Goal: Task Accomplishment & Management: Use online tool/utility

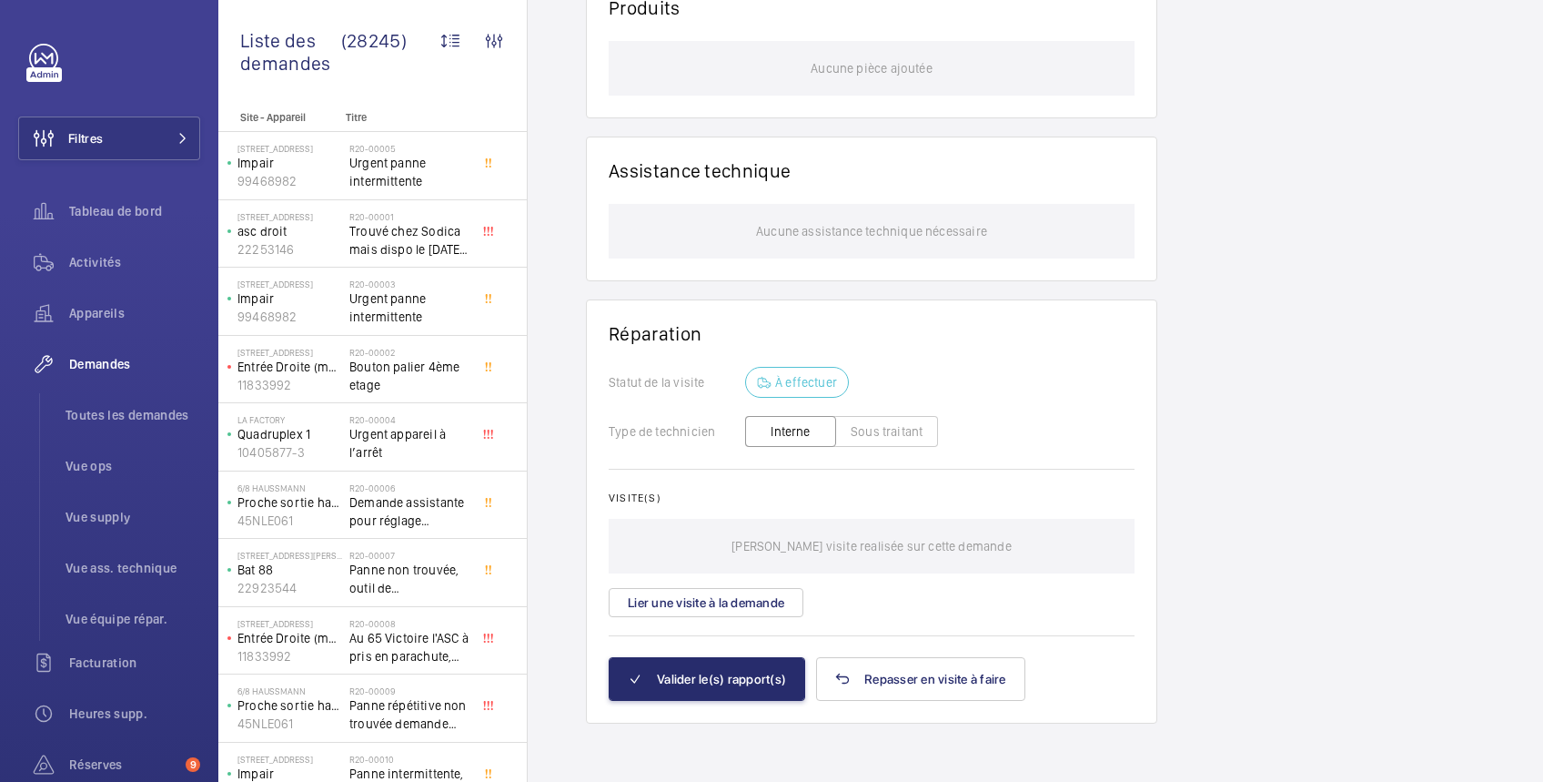
scroll to position [1427, 0]
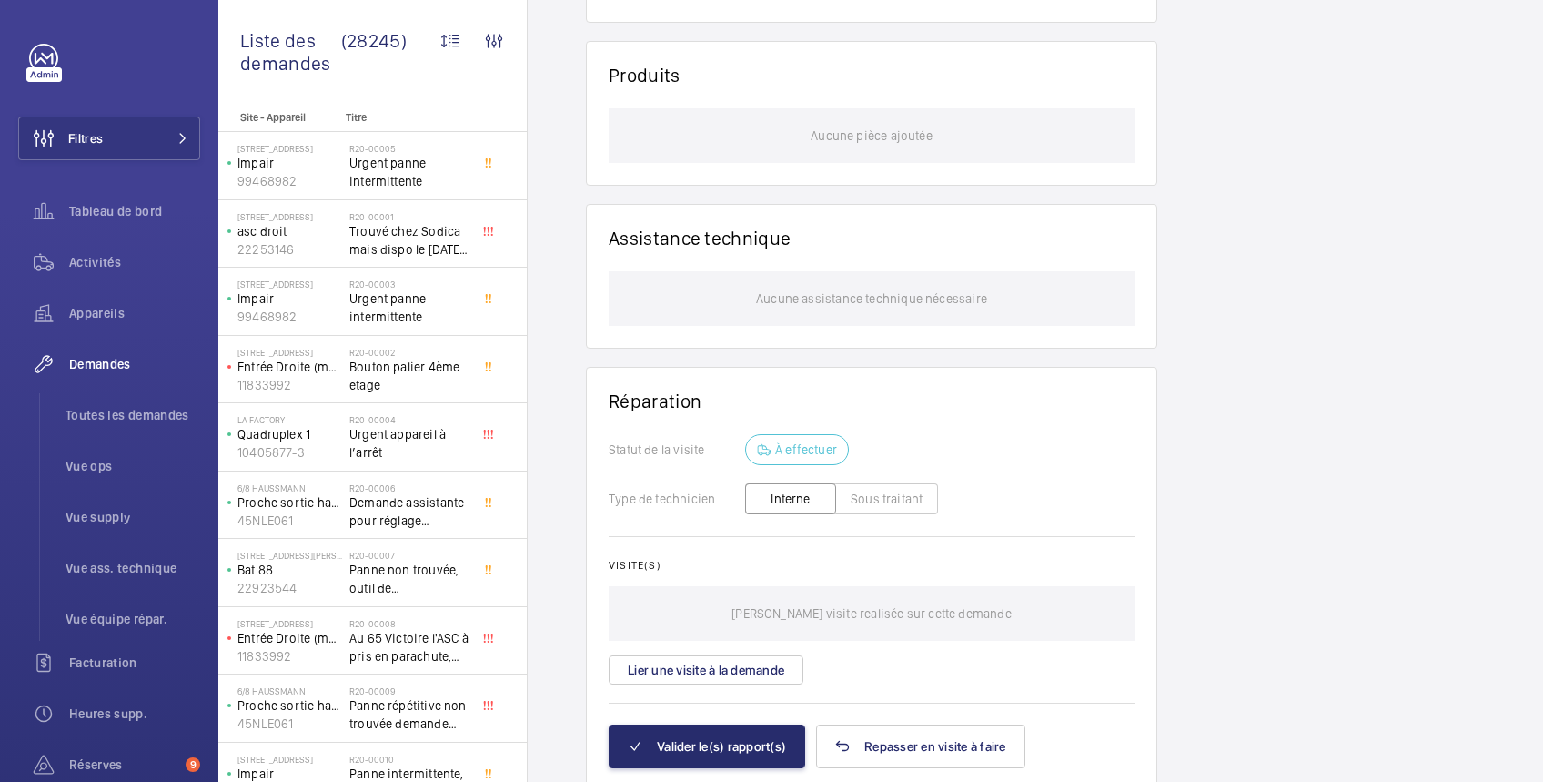
scroll to position [1416, 0]
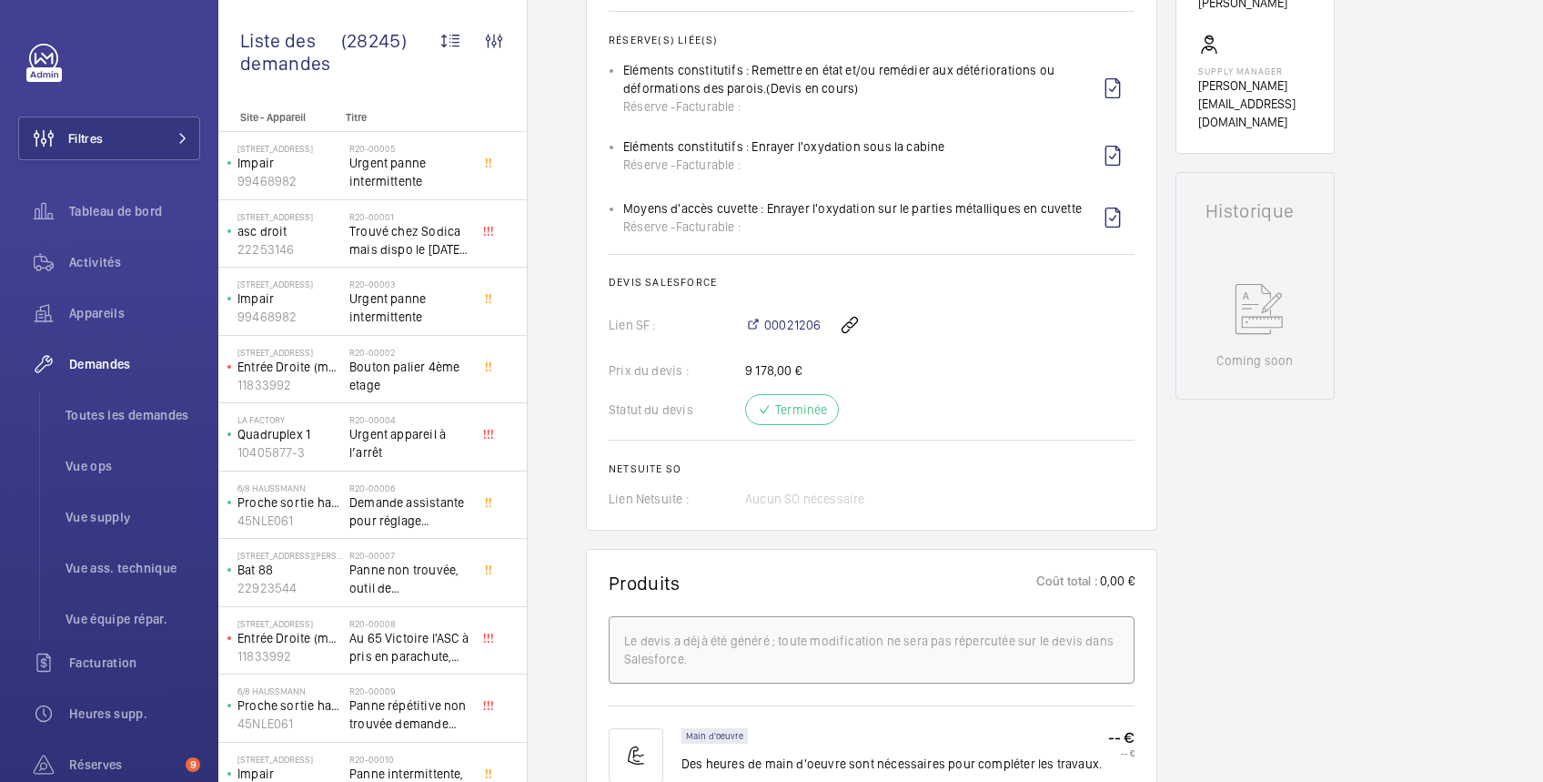
scroll to position [1006, 0]
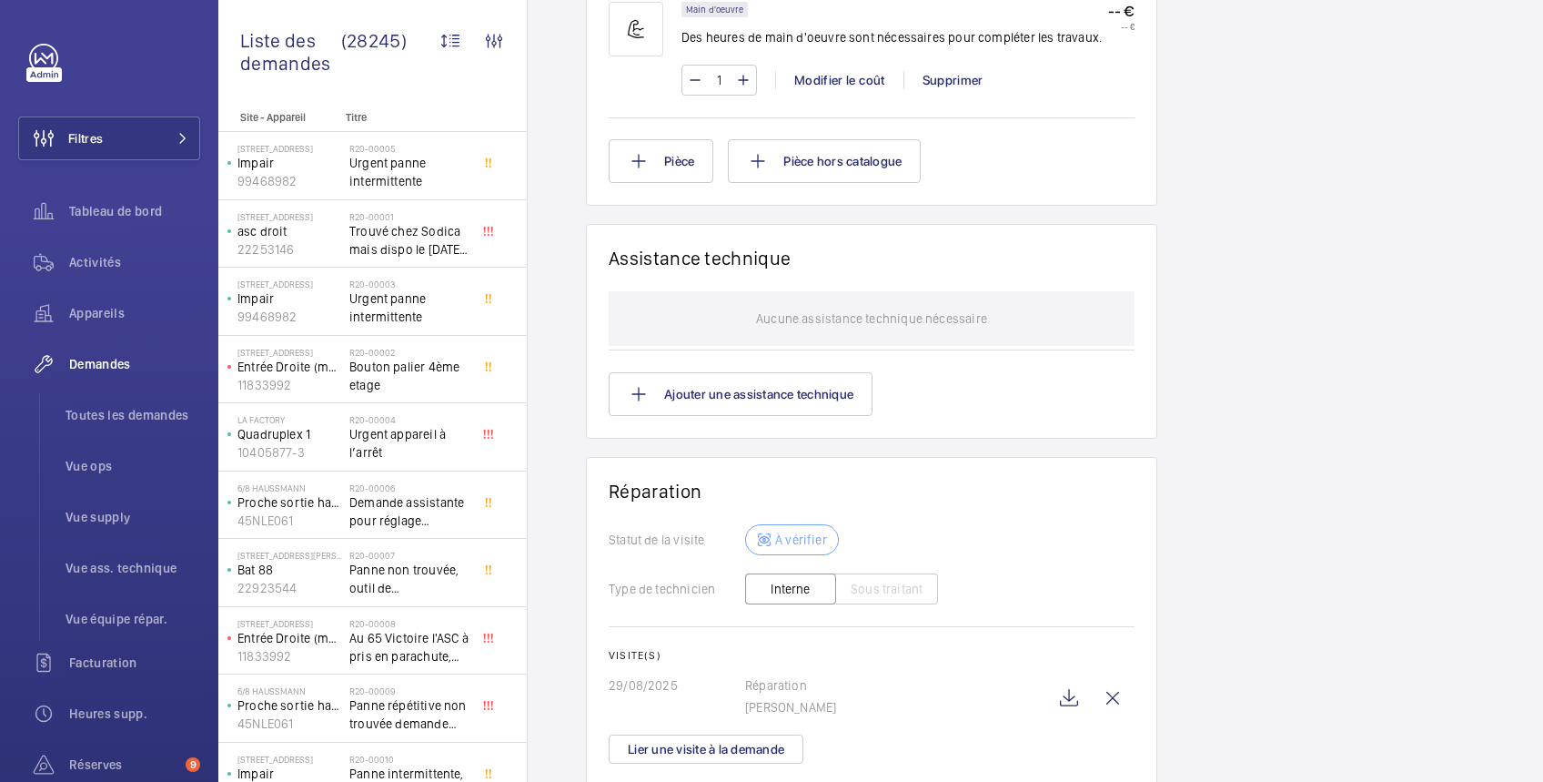
scroll to position [1348, 0]
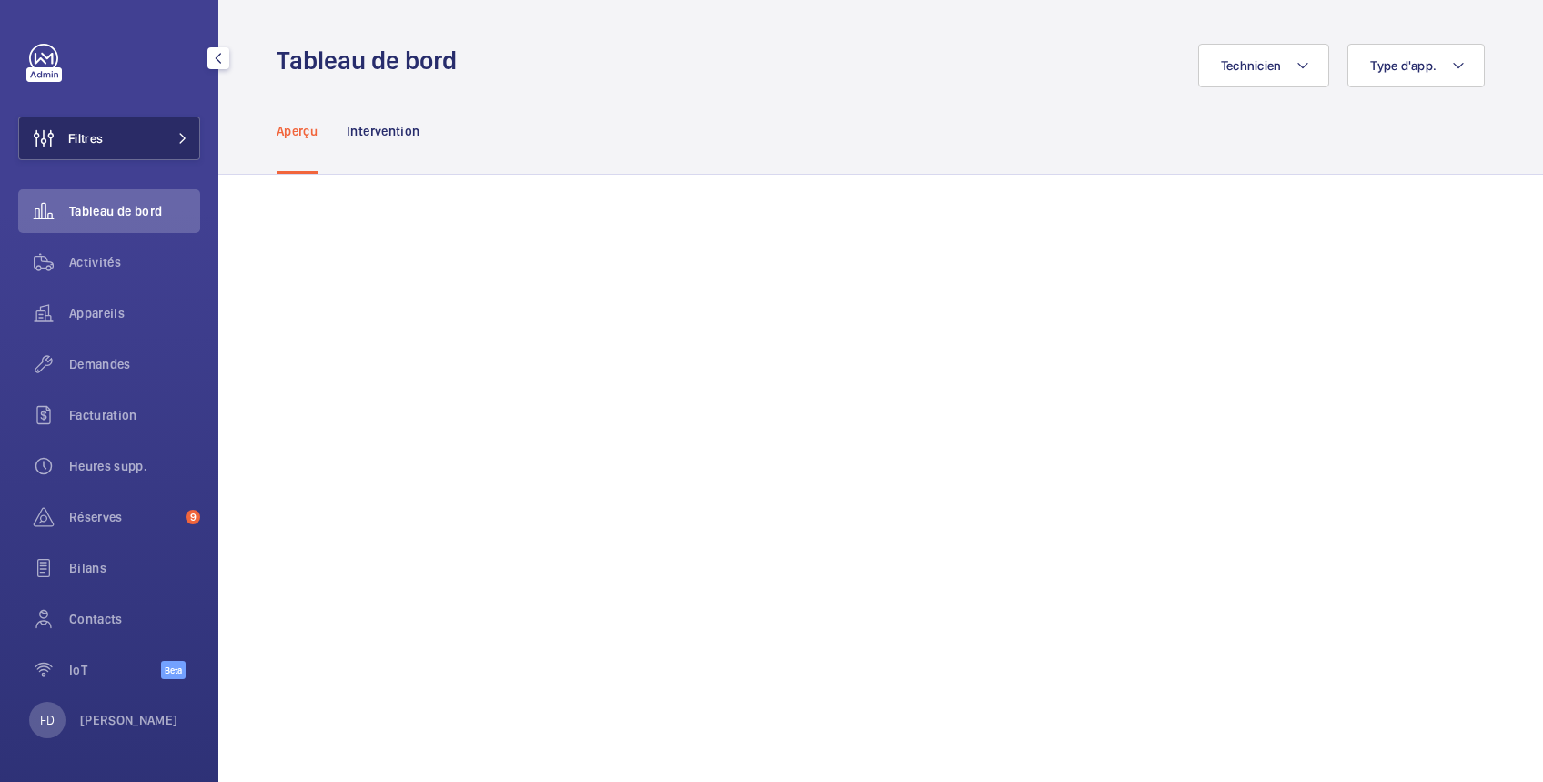
click at [122, 136] on button "Filtres" at bounding box center [109, 138] width 182 height 44
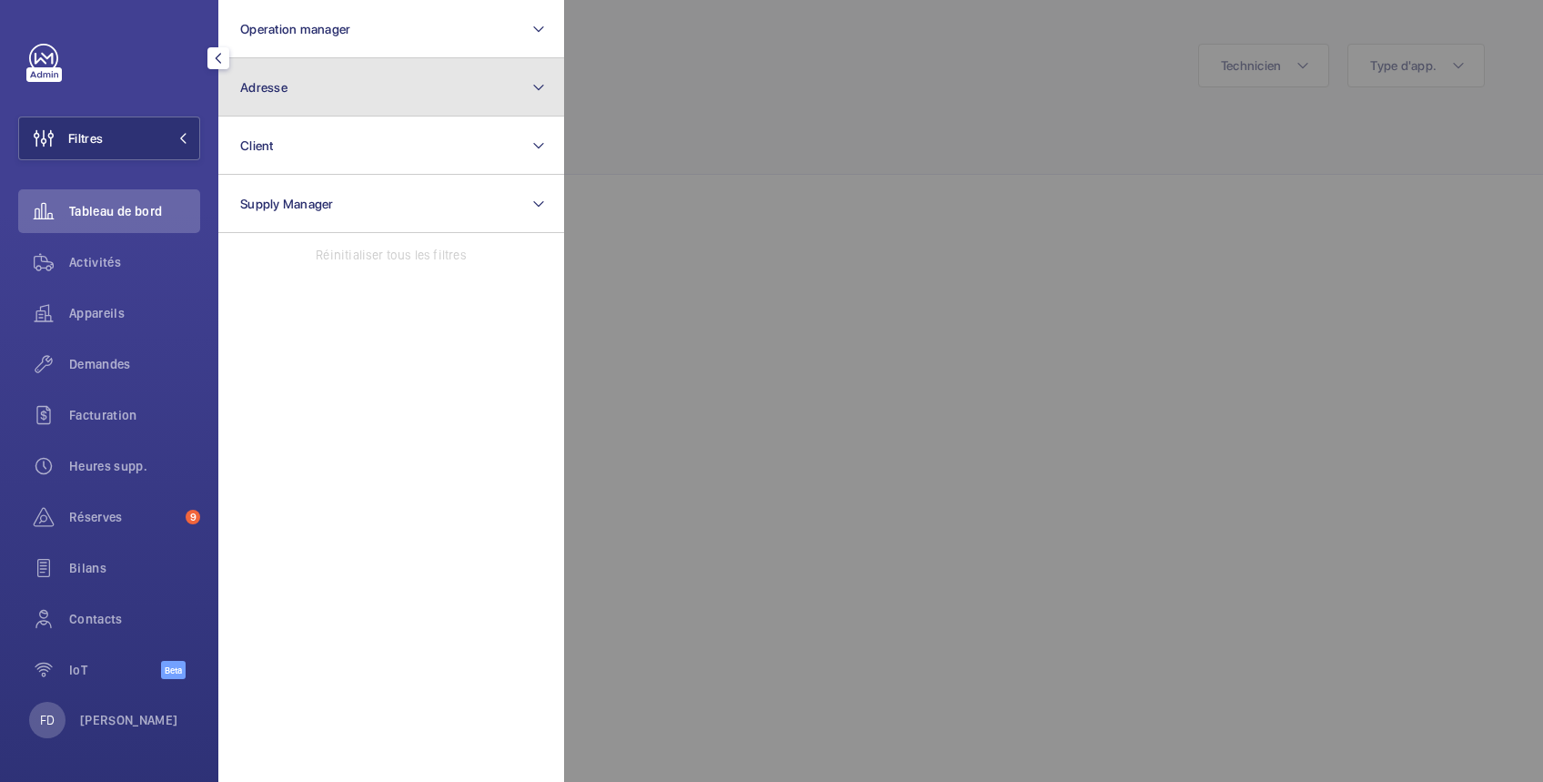
click at [356, 83] on button "Adresse" at bounding box center [391, 87] width 346 height 58
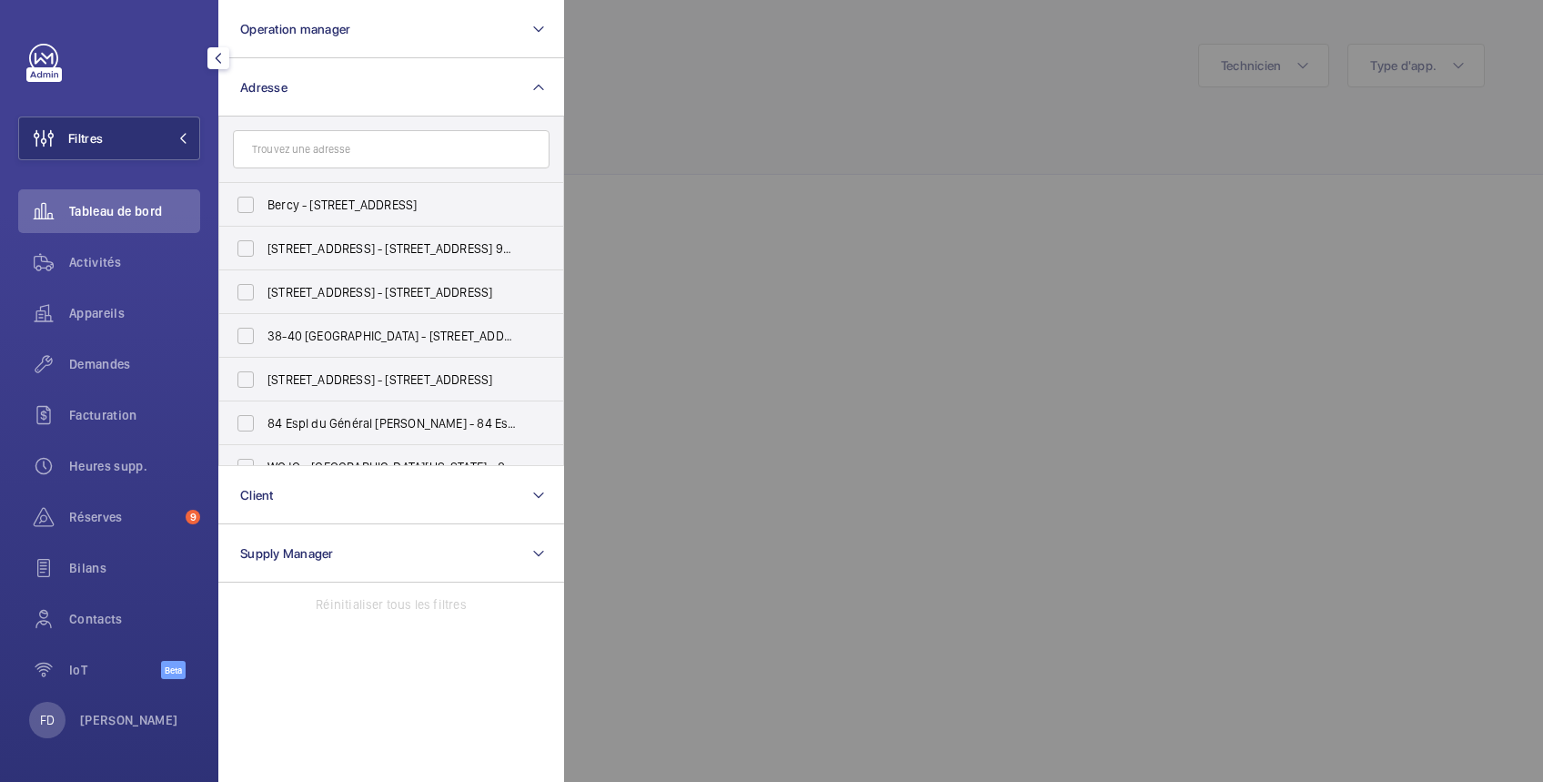
click at [400, 150] on input "text" at bounding box center [391, 149] width 317 height 38
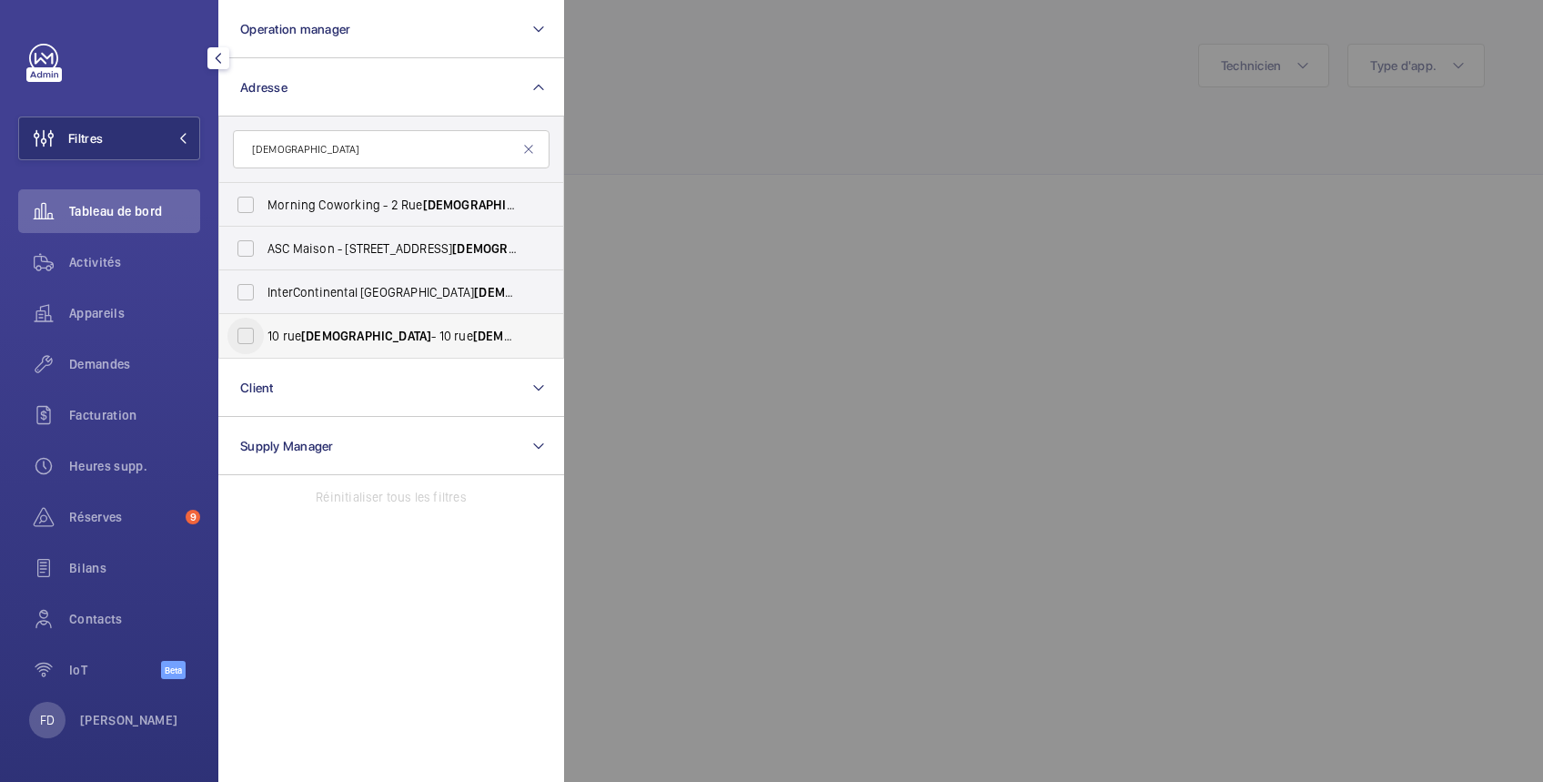
type input "dieu"
click at [260, 338] on input "10 rue Dieu - 10 rue Dieu , PARIS 75010" at bounding box center [245, 336] width 36 height 36
checkbox input "true"
click at [953, 137] on div at bounding box center [1335, 391] width 1543 height 782
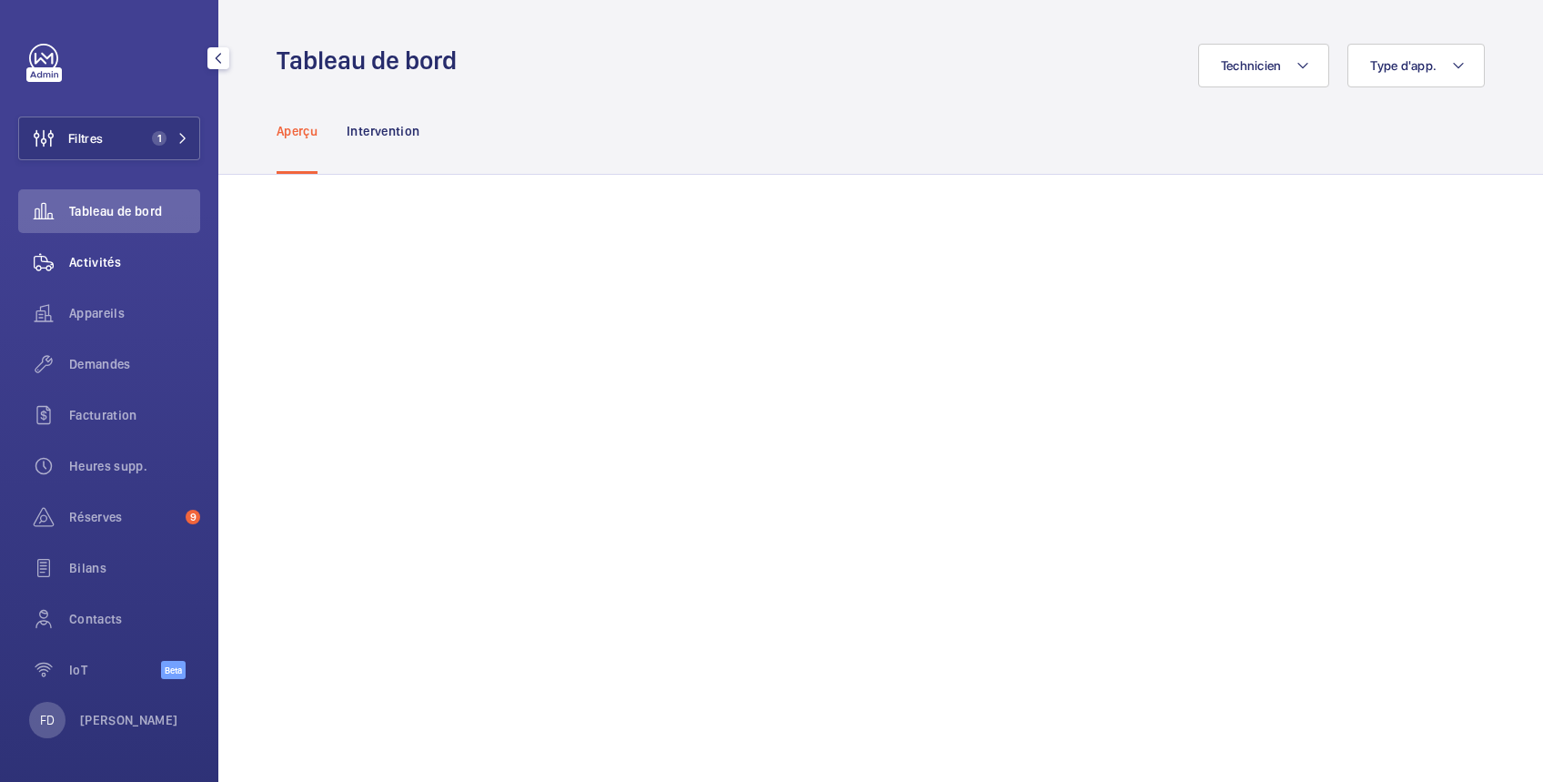
click at [103, 262] on span "Activités" at bounding box center [134, 262] width 131 height 18
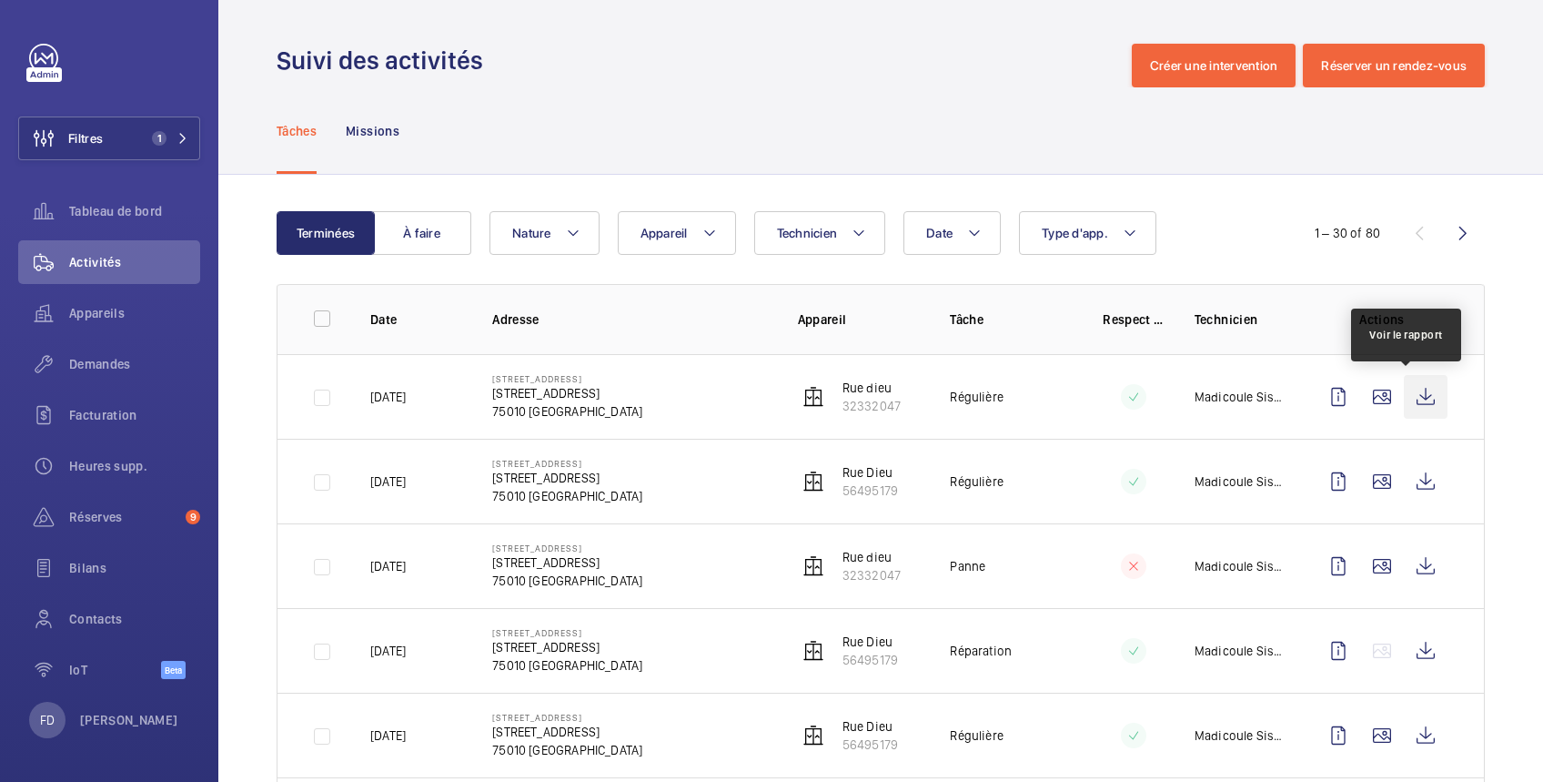
click at [1408, 399] on wm-front-icon-button at bounding box center [1426, 397] width 44 height 44
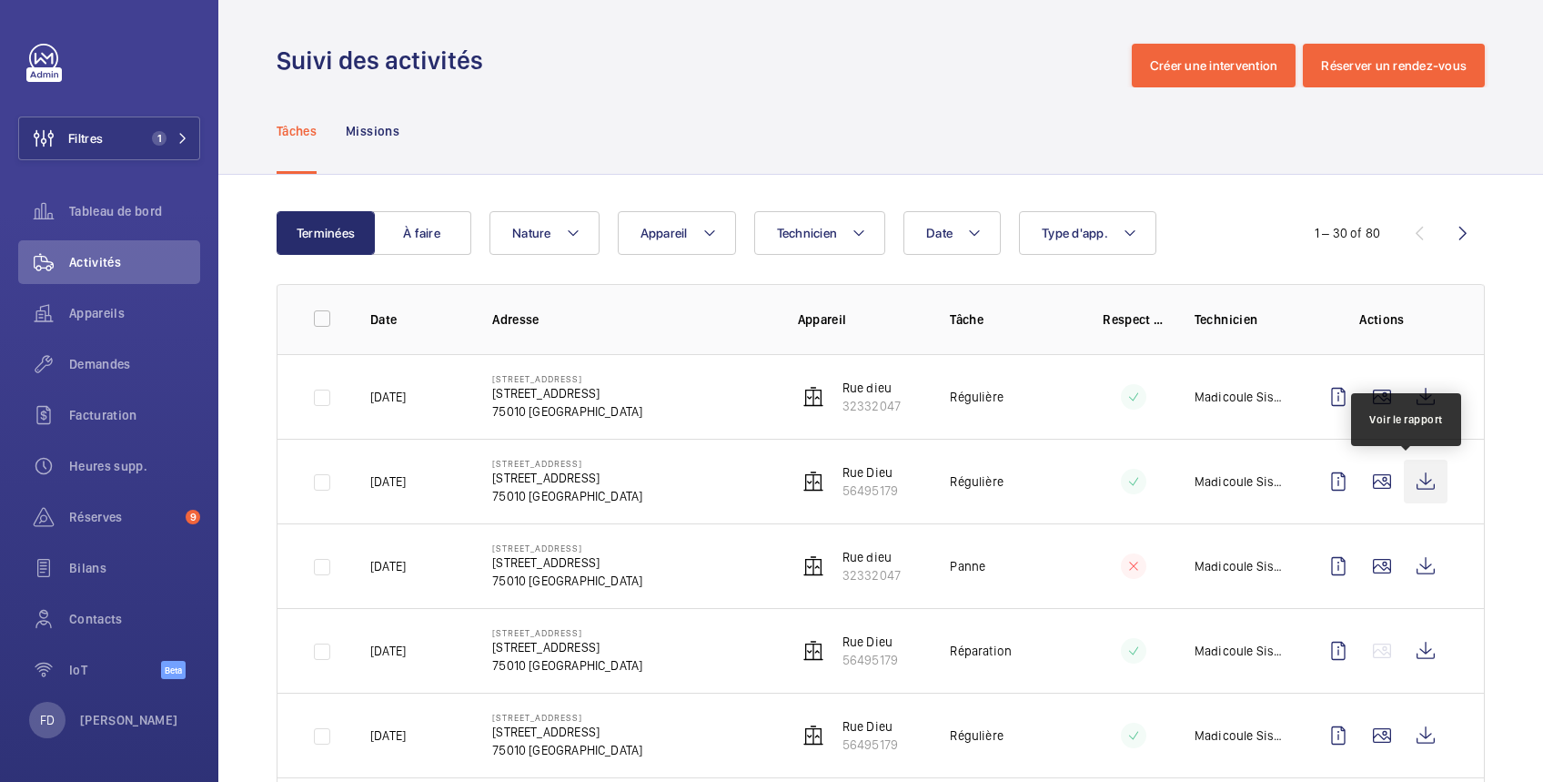
click at [1404, 476] on wm-front-icon-button at bounding box center [1426, 481] width 44 height 44
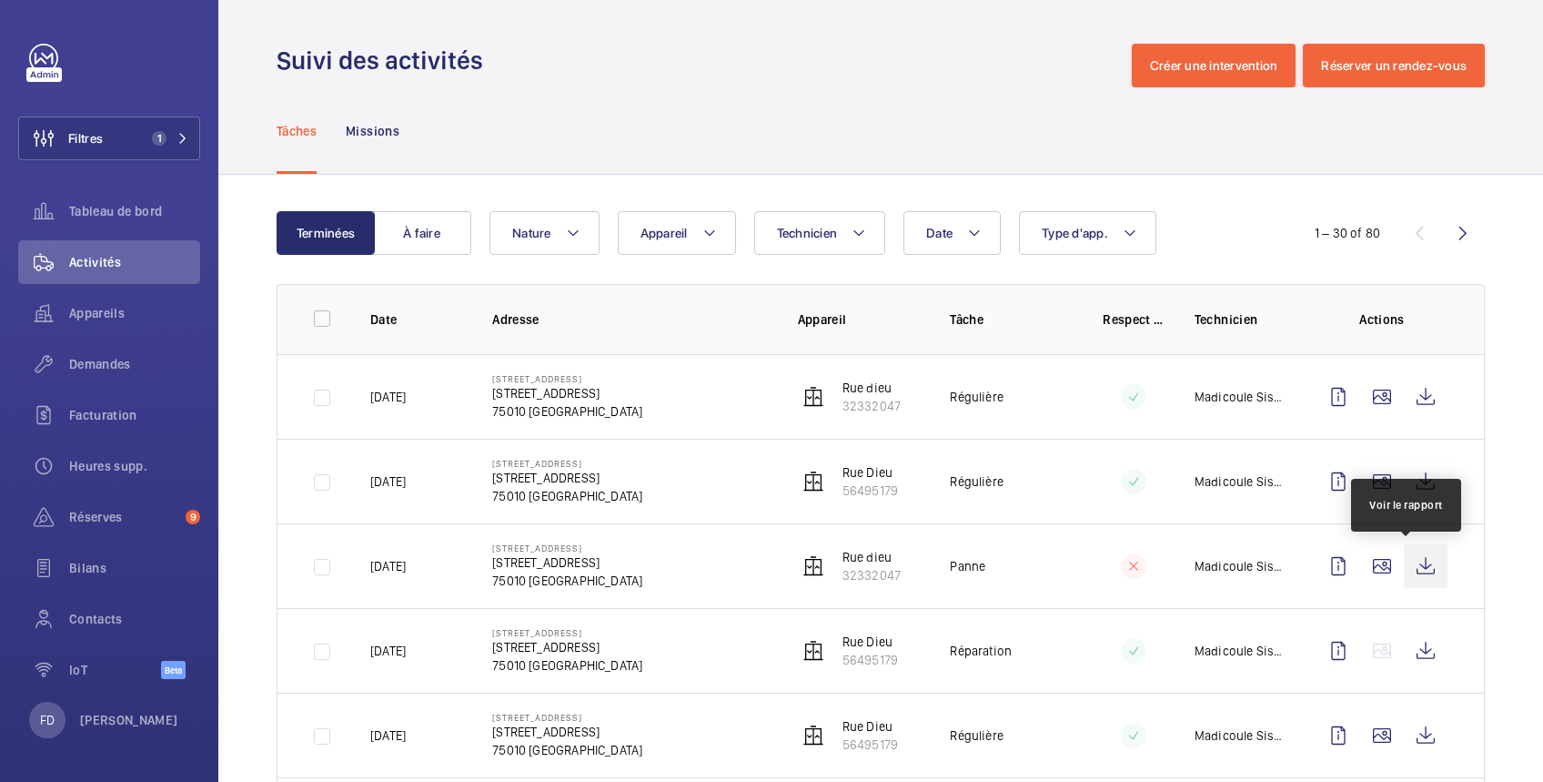
click at [1415, 570] on wm-front-icon-button at bounding box center [1426, 566] width 44 height 44
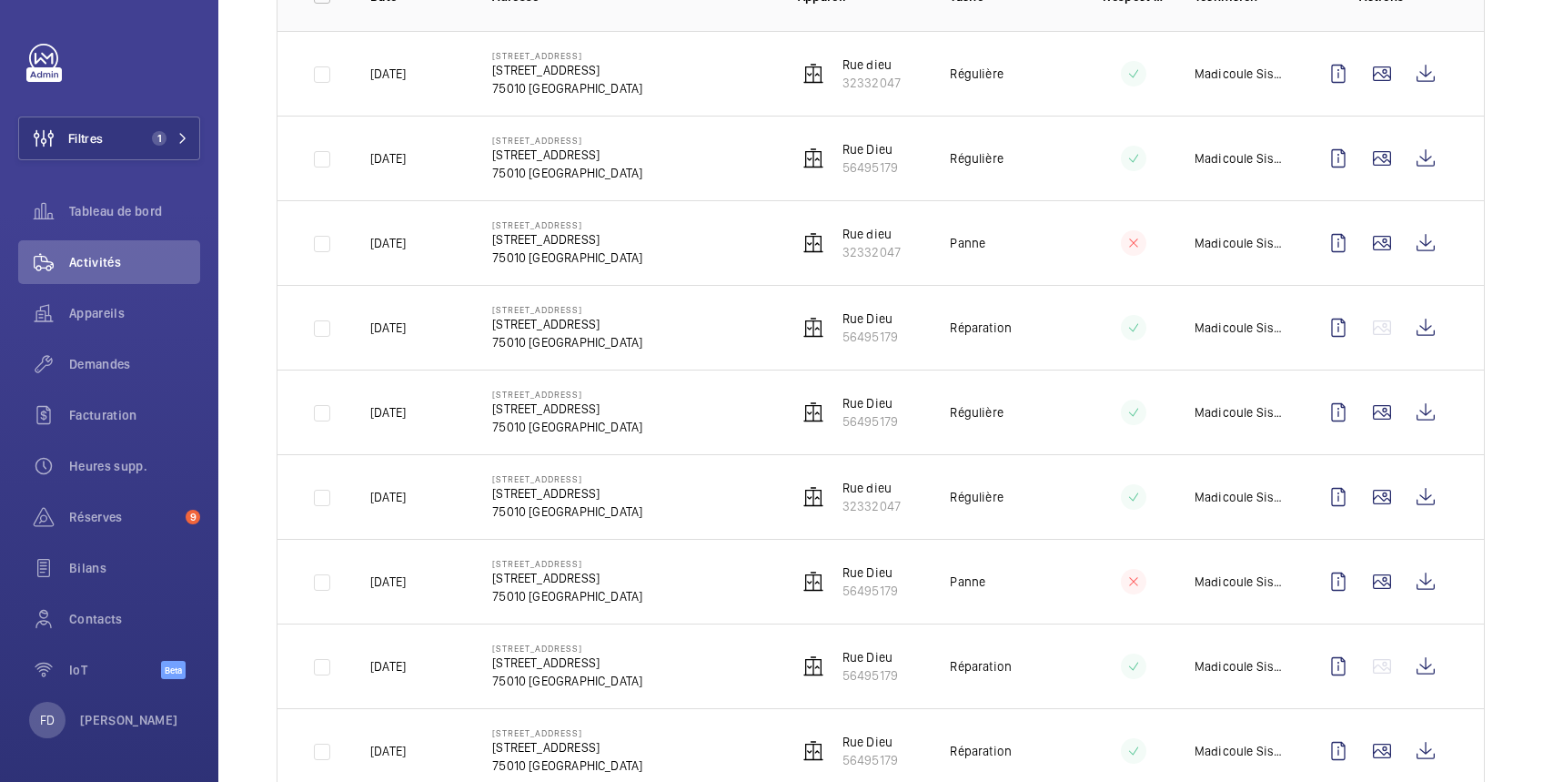
scroll to position [647, 0]
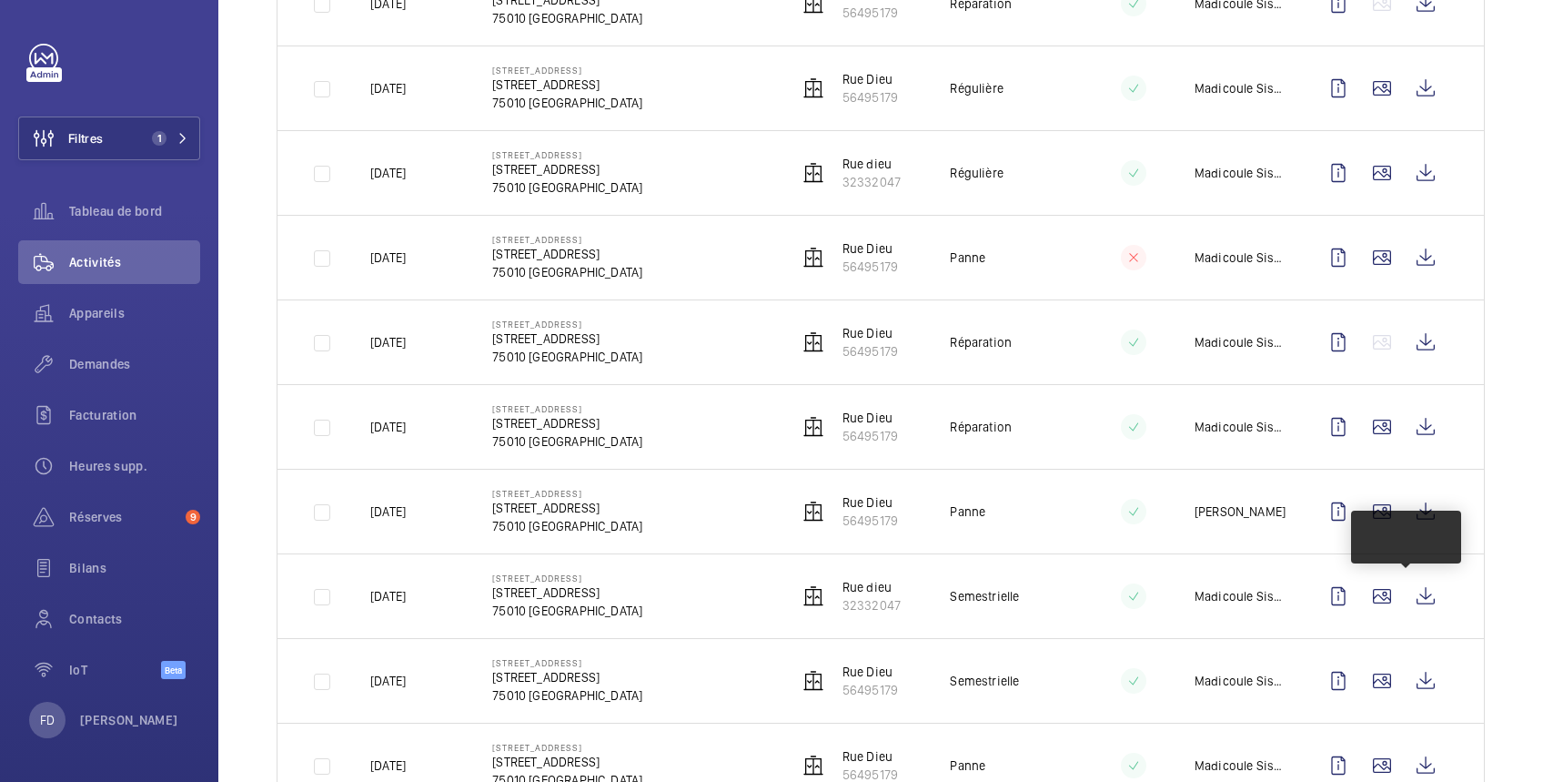
drag, startPoint x: 1408, startPoint y: 599, endPoint x: 1441, endPoint y: 587, distance: 35.7
click at [1439, 588] on td at bounding box center [1385, 595] width 197 height 85
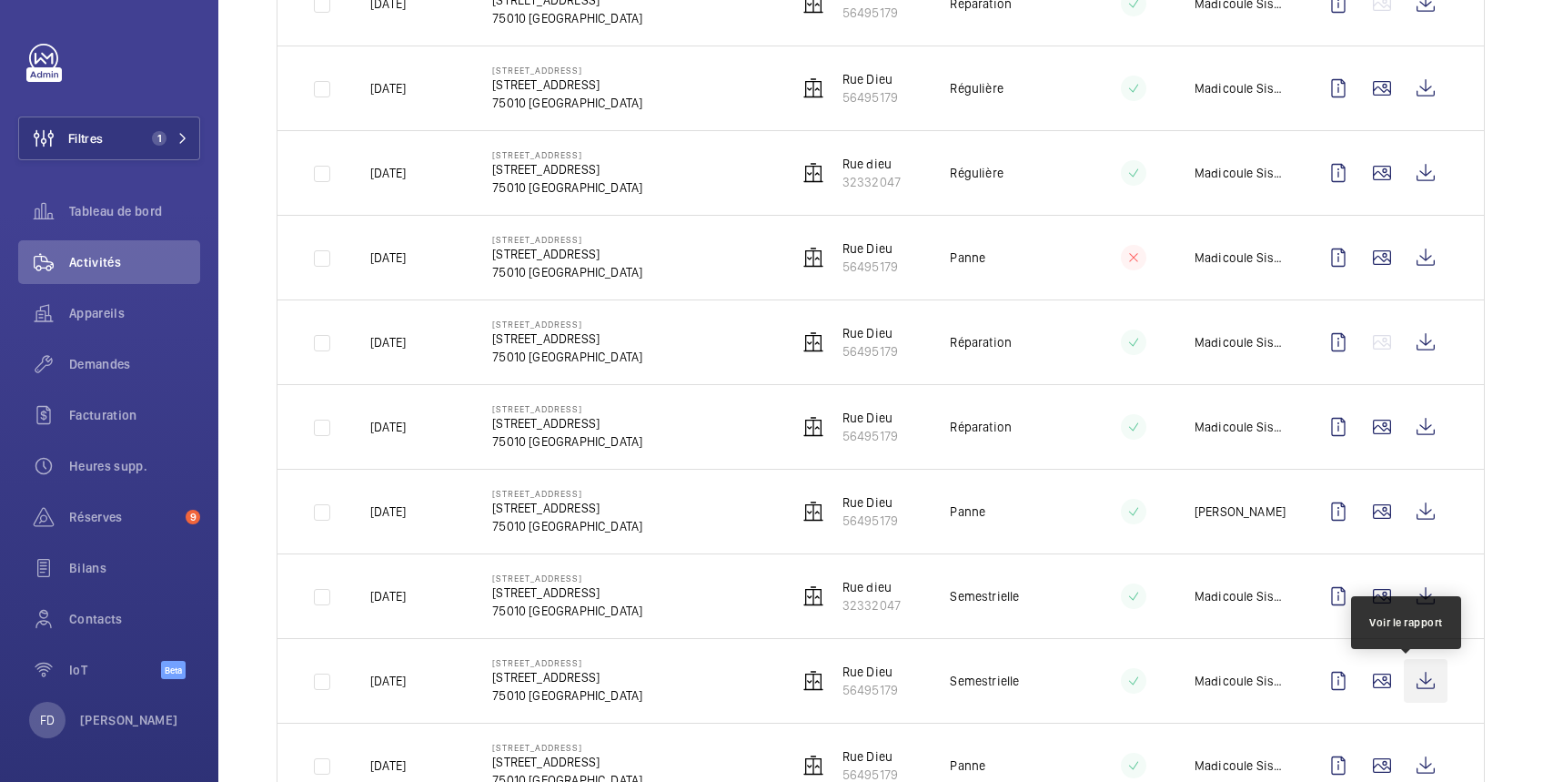
click at [1407, 687] on wm-front-icon-button at bounding box center [1426, 681] width 44 height 44
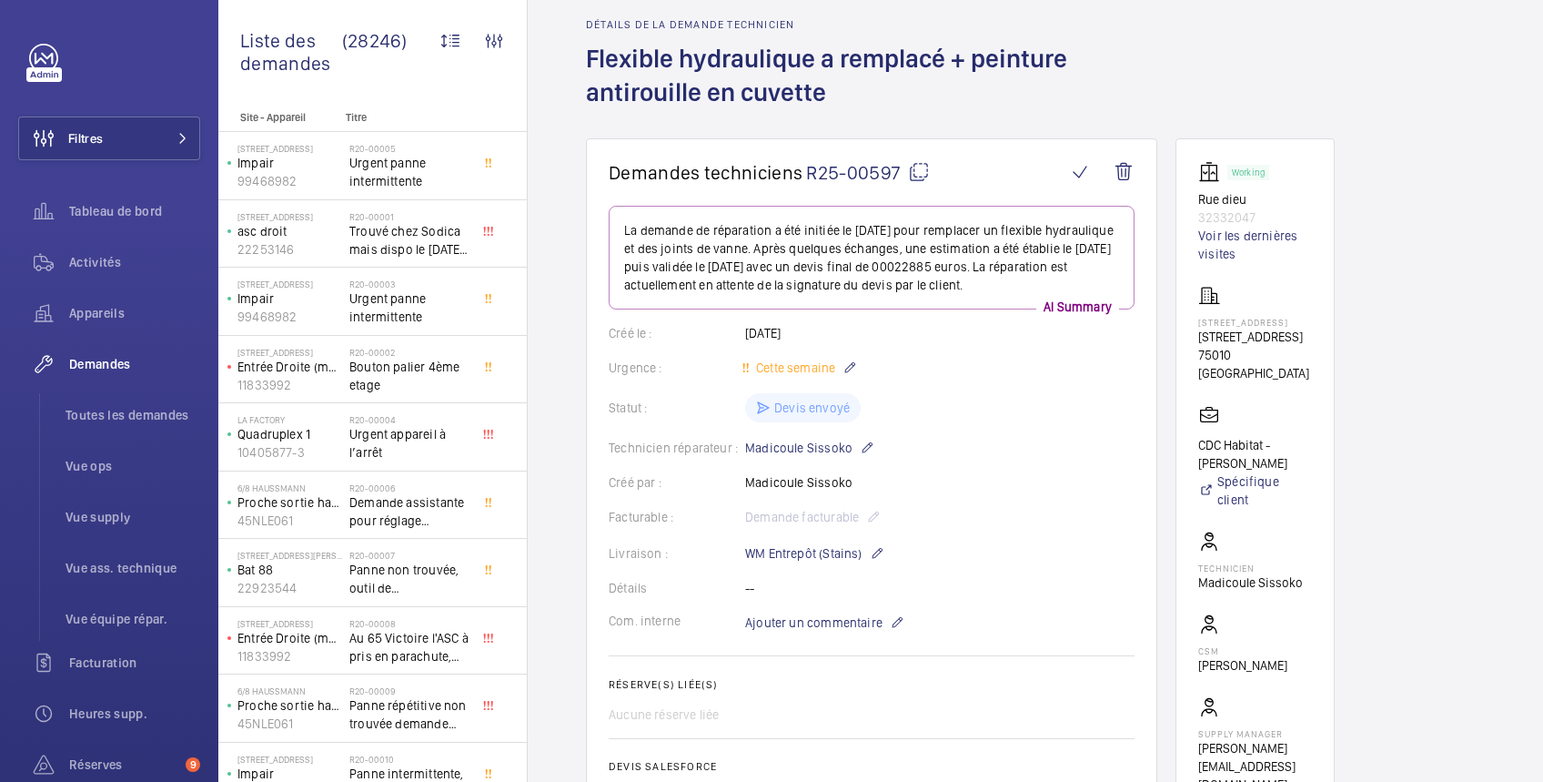
scroll to position [73, 0]
click at [114, 263] on span "Activités" at bounding box center [134, 262] width 131 height 18
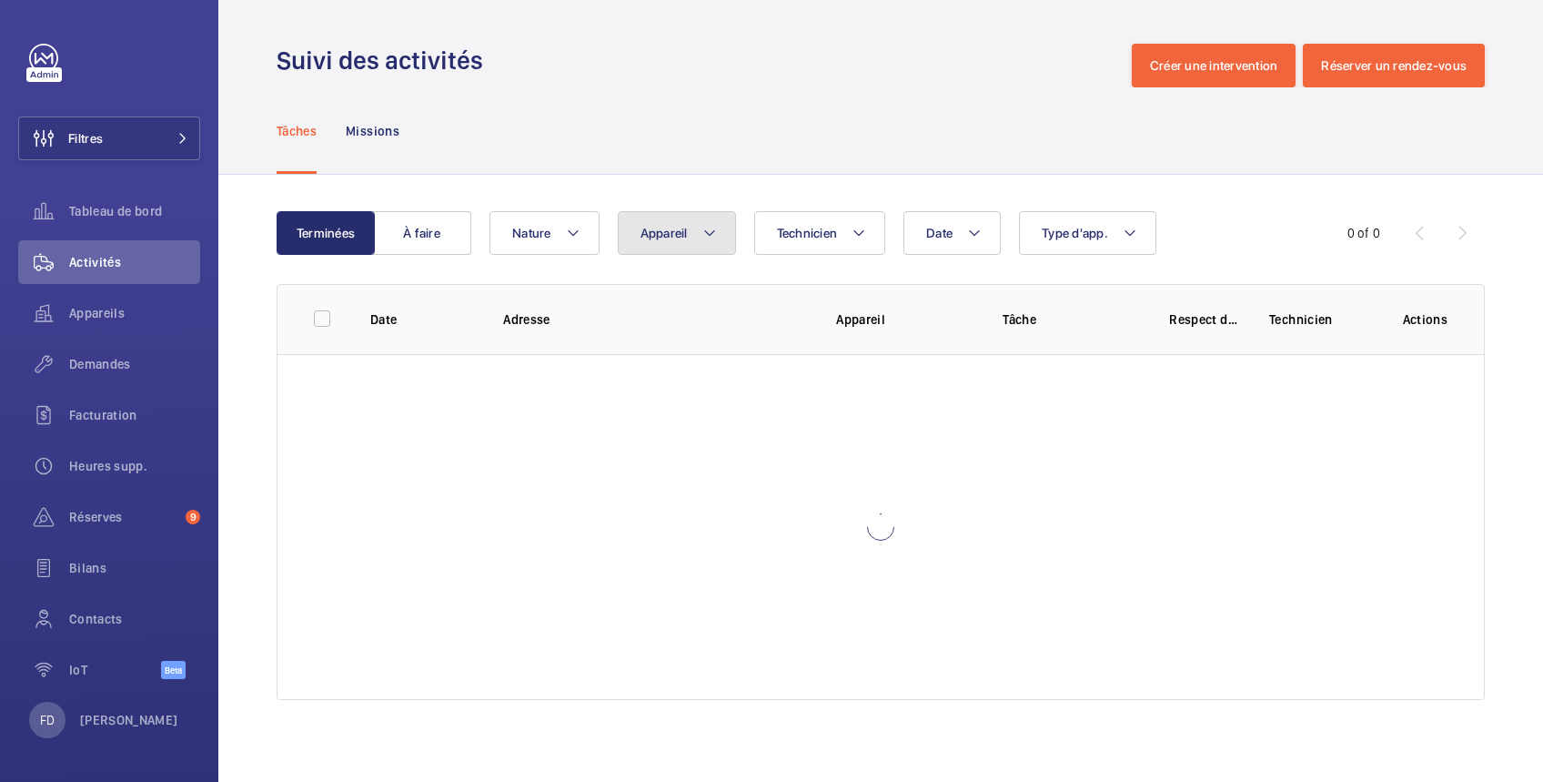
click at [683, 247] on button "Appareil" at bounding box center [677, 233] width 118 height 44
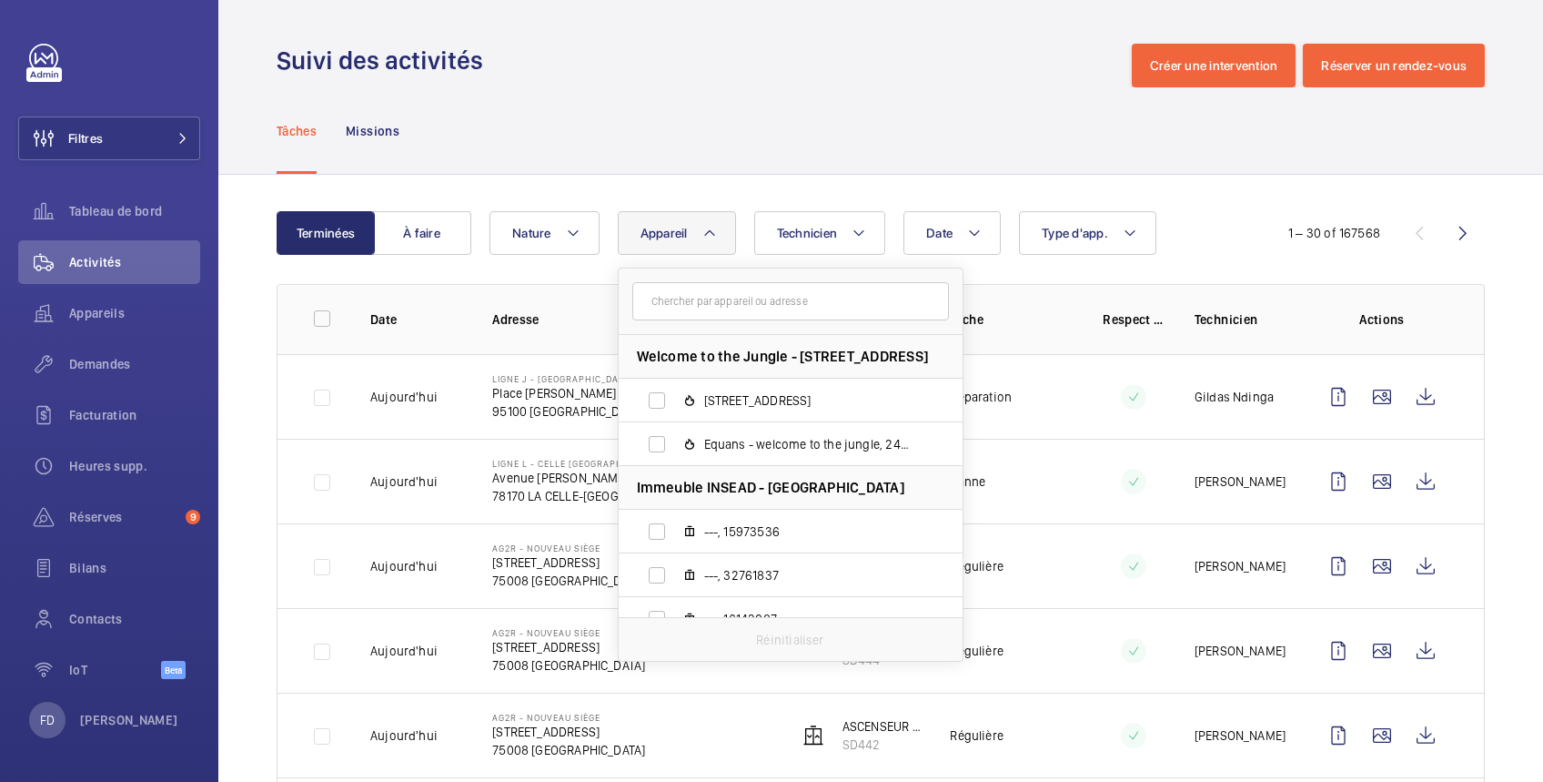
click at [692, 304] on input "text" at bounding box center [790, 301] width 317 height 38
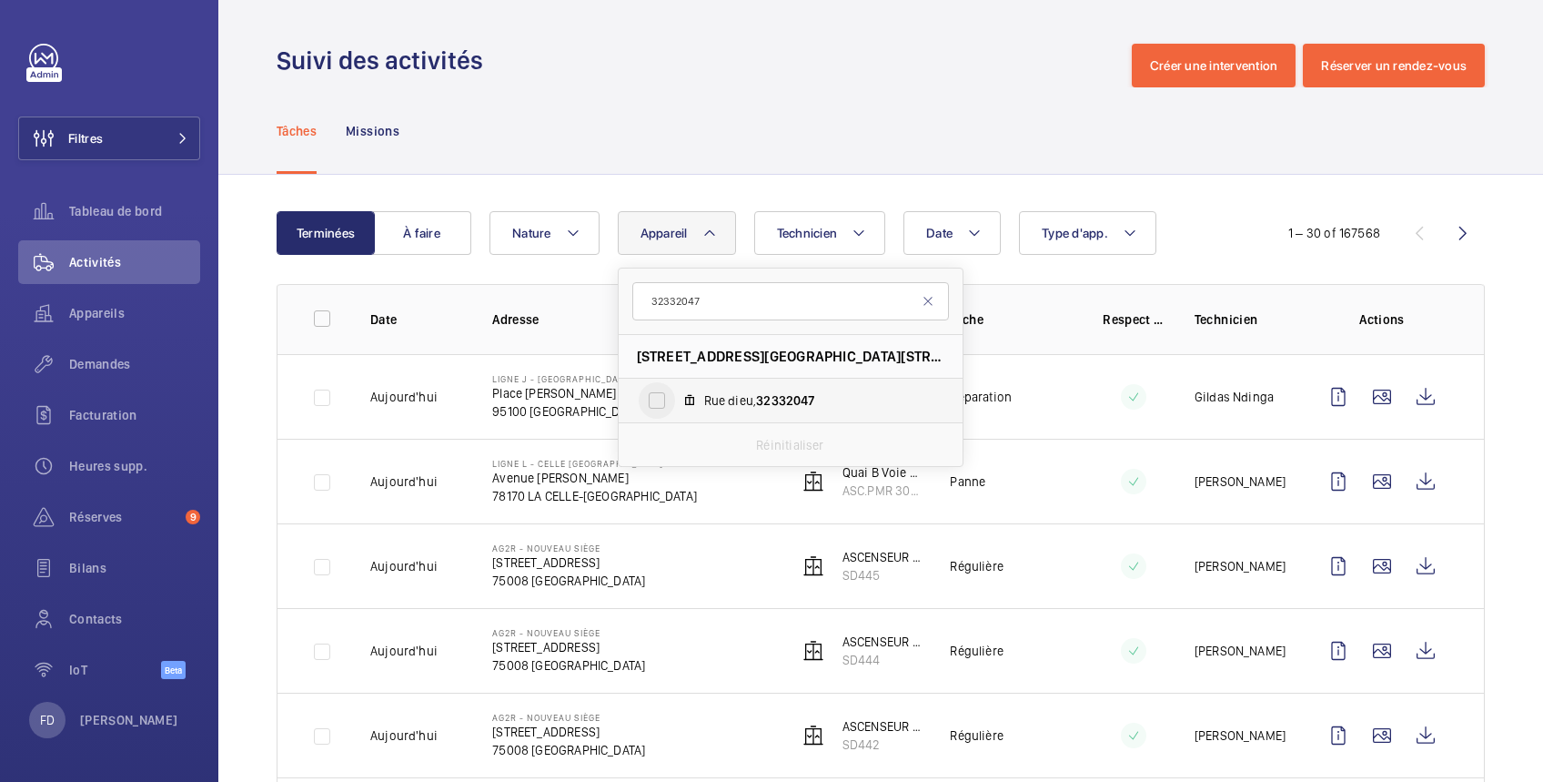
type input "32332047"
click at [647, 393] on input "Rue dieu, 32332047" at bounding box center [657, 400] width 36 height 36
checkbox input "true"
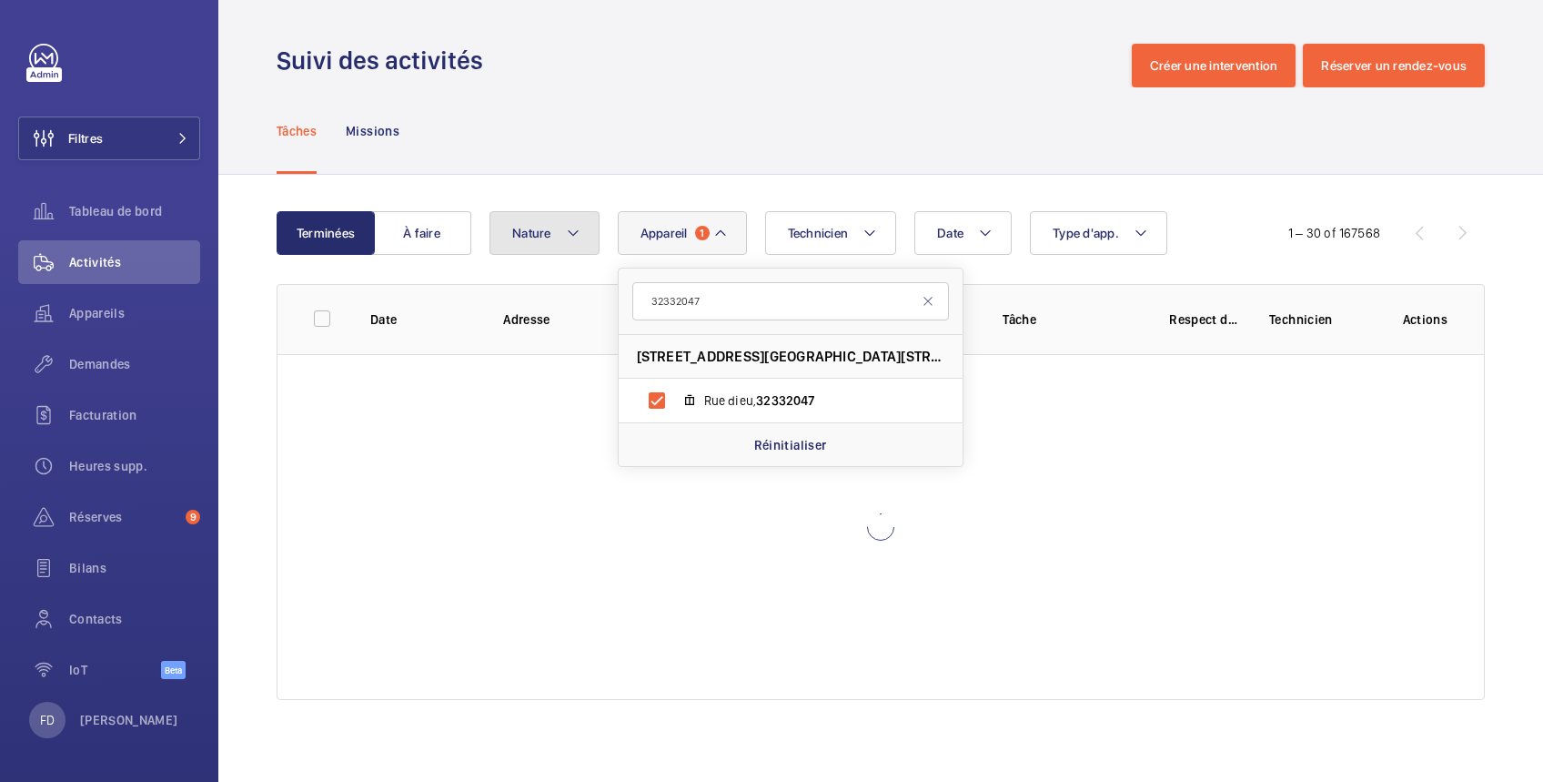
click at [547, 235] on span "Nature" at bounding box center [531, 233] width 39 height 15
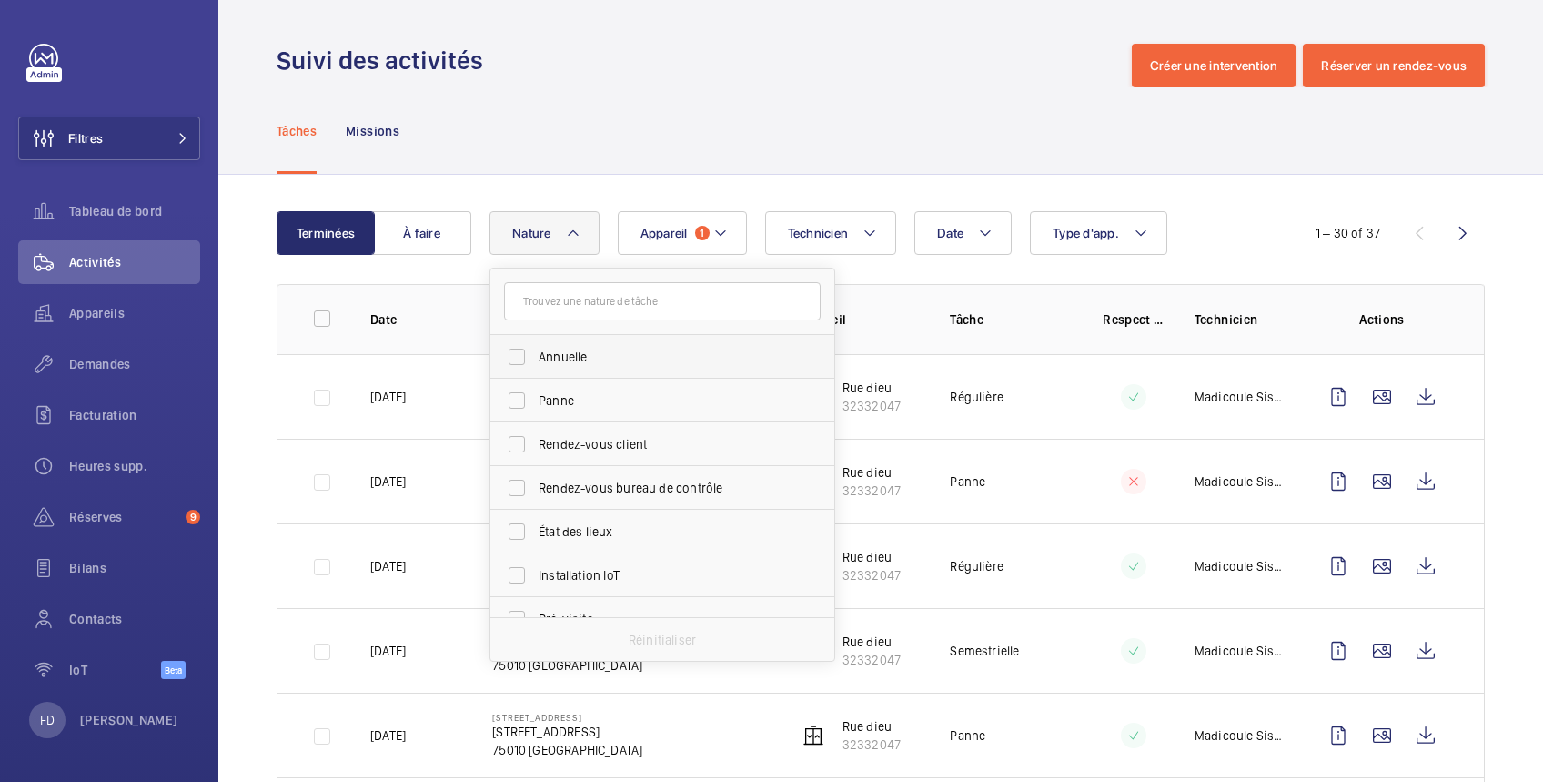
click at [580, 356] on span "Annuelle" at bounding box center [664, 357] width 250 height 18
click at [535, 356] on input "Annuelle" at bounding box center [517, 356] width 36 height 36
checkbox input "true"
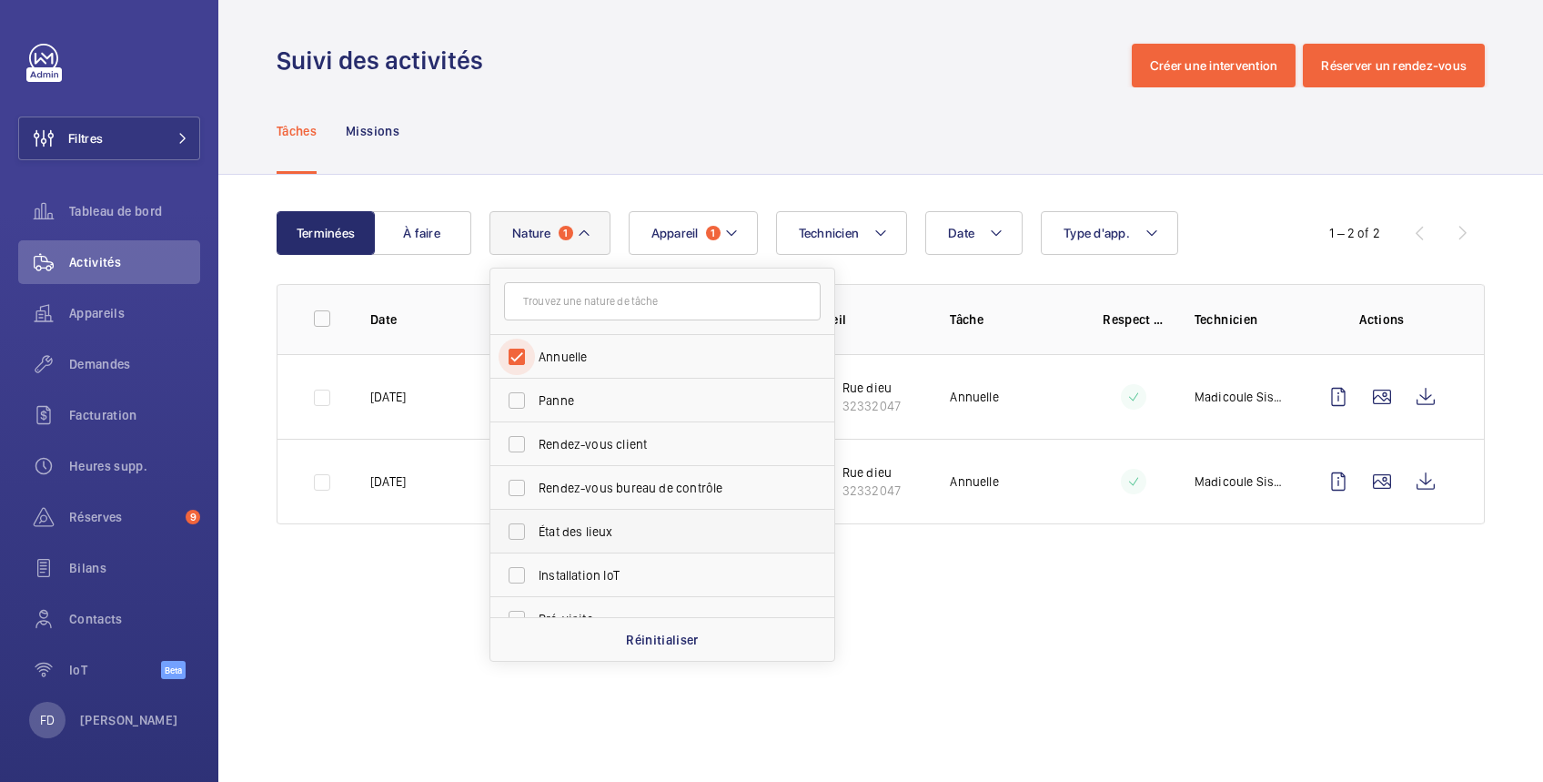
scroll to position [285, 0]
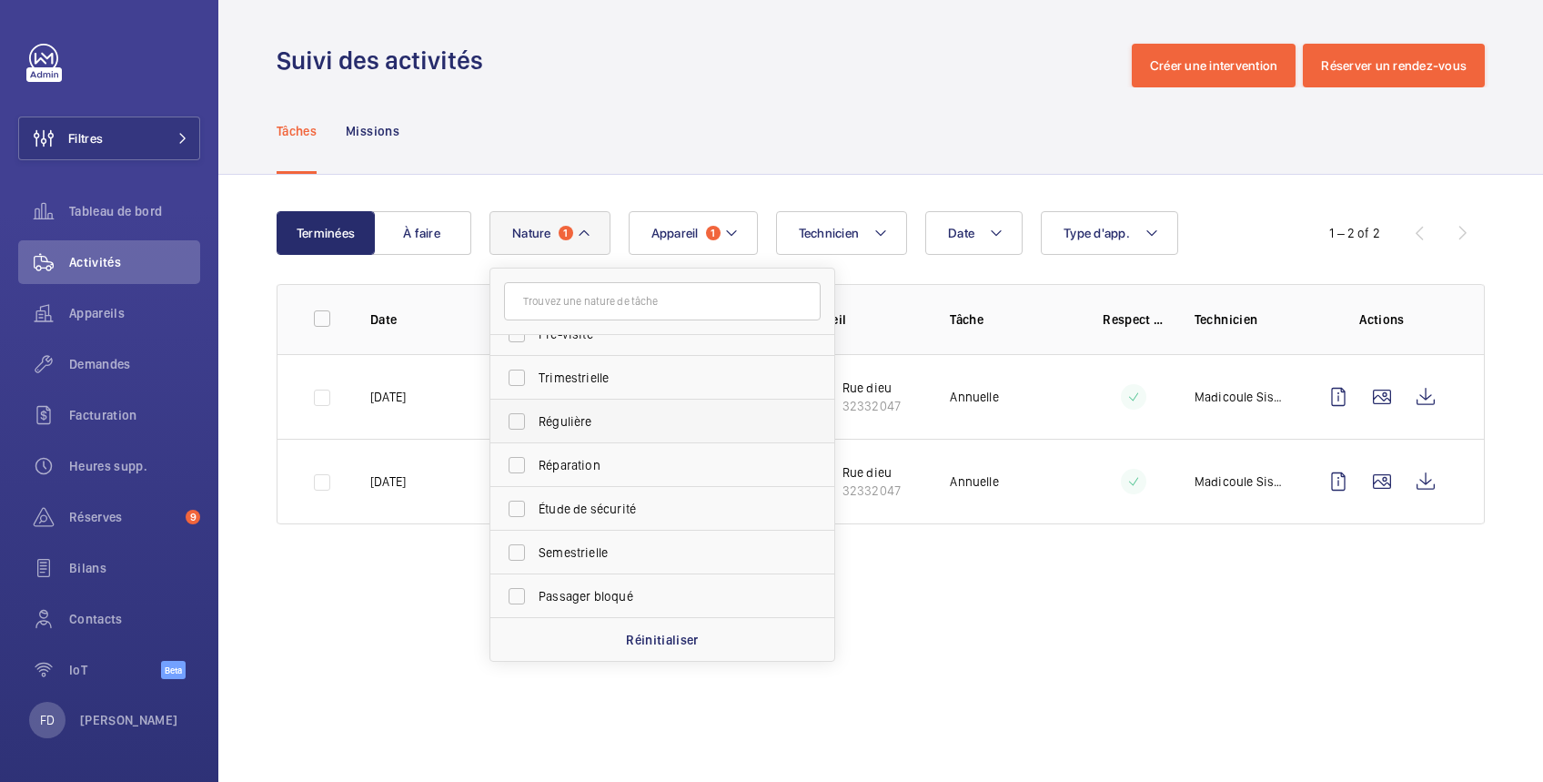
click at [558, 421] on span "Régulière" at bounding box center [664, 421] width 250 height 18
click at [535, 421] on input "Régulière" at bounding box center [517, 421] width 36 height 36
checkbox input "true"
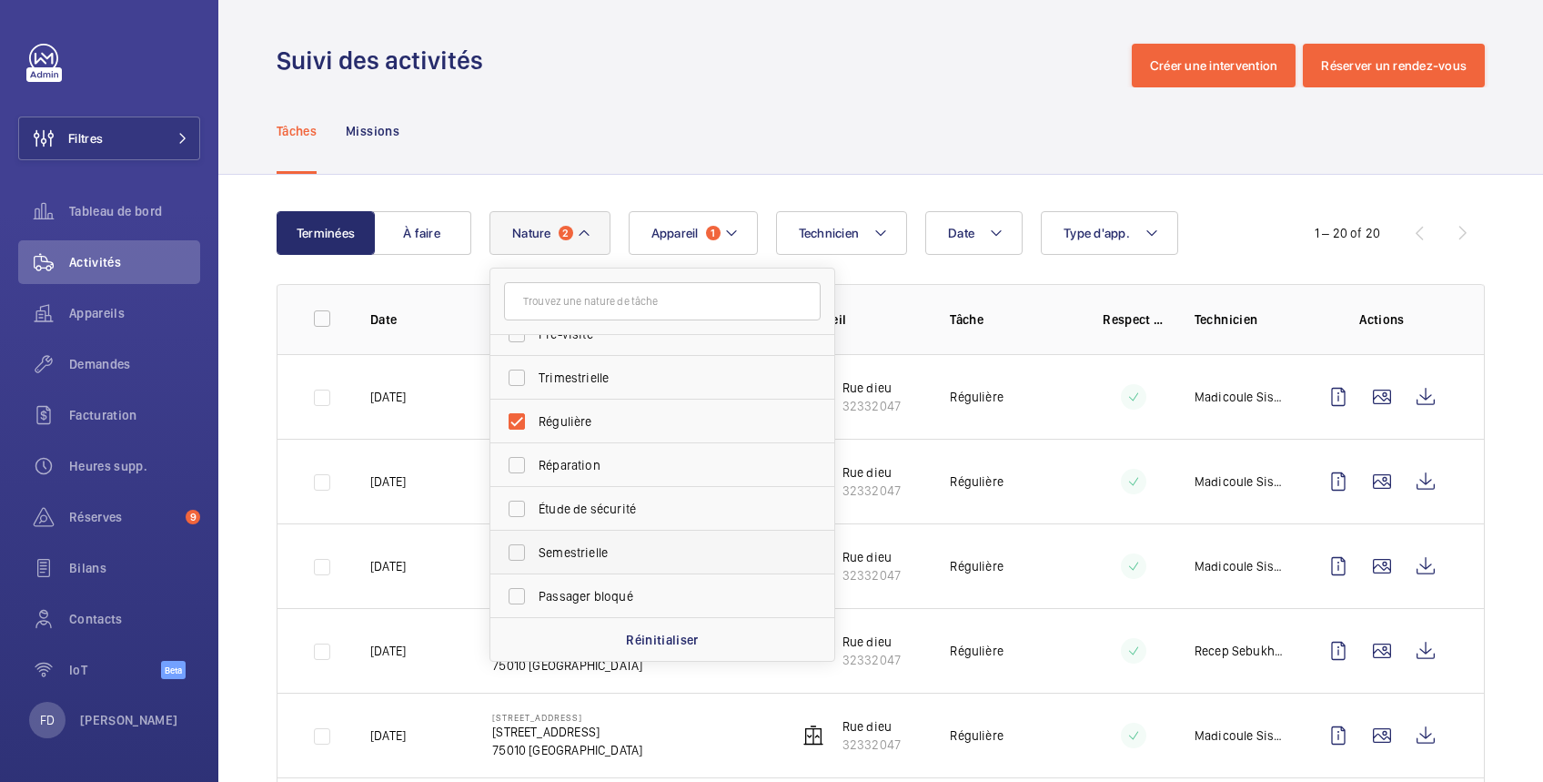
click at [615, 549] on span "Semestrielle" at bounding box center [664, 552] width 250 height 18
click at [535, 549] on input "Semestrielle" at bounding box center [517, 552] width 36 height 36
checkbox input "true"
click at [1407, 403] on wm-front-icon-button at bounding box center [1426, 397] width 44 height 44
click at [1404, 478] on wm-front-icon-button at bounding box center [1426, 481] width 44 height 44
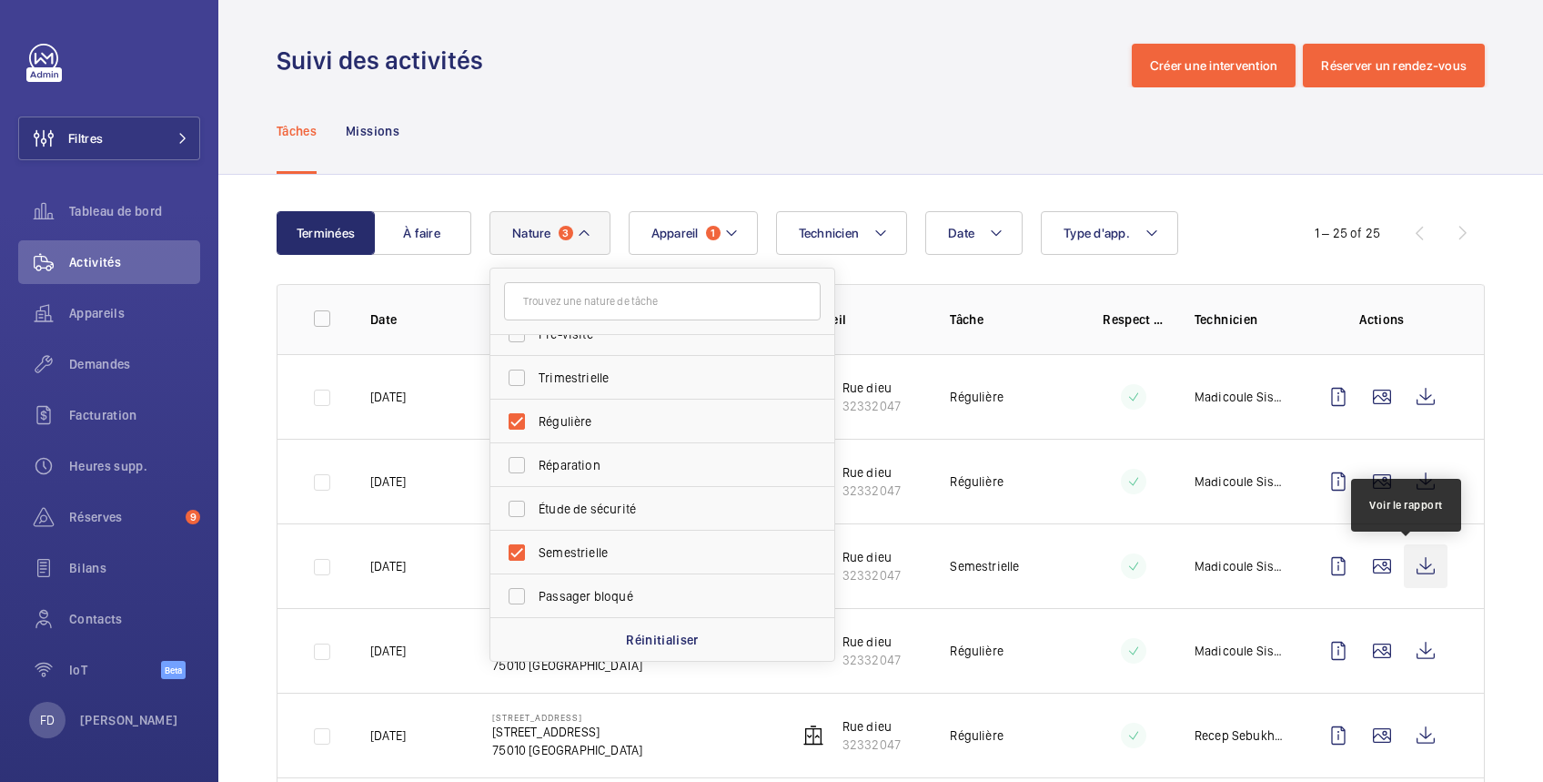
click at [1409, 569] on wm-front-icon-button at bounding box center [1426, 566] width 44 height 44
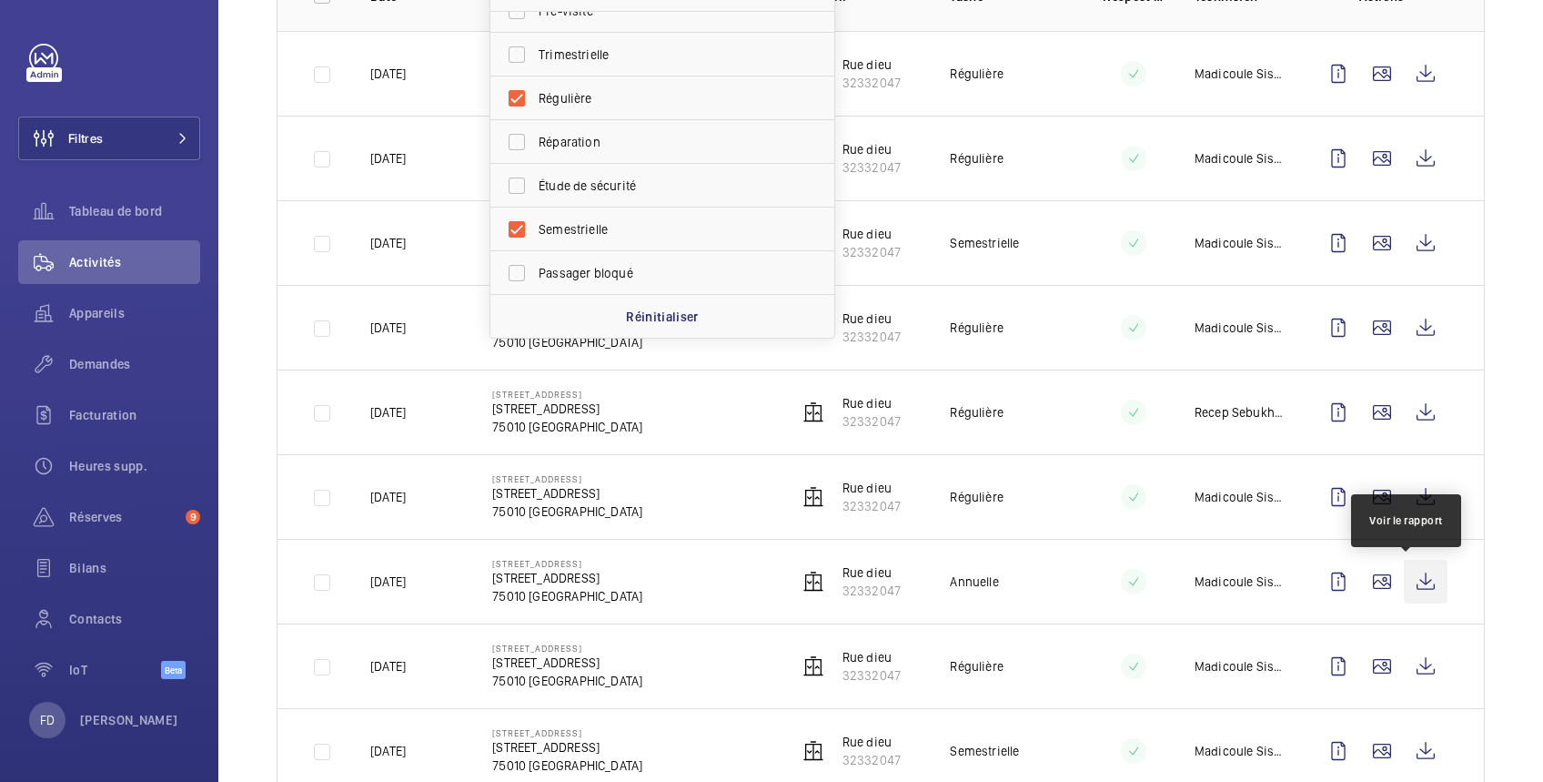
click at [1409, 584] on wm-front-icon-button at bounding box center [1426, 582] width 44 height 44
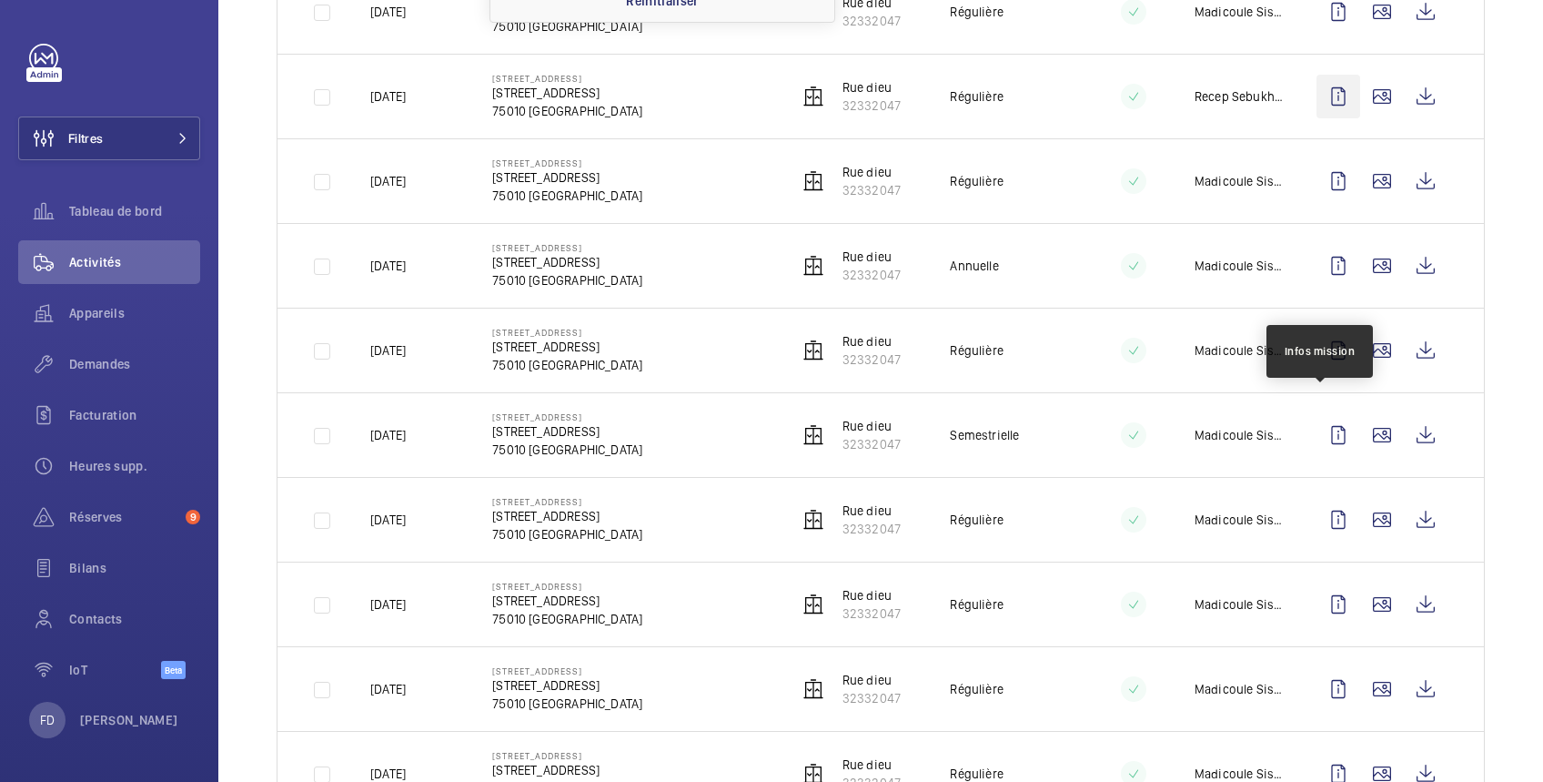
scroll to position [647, 0]
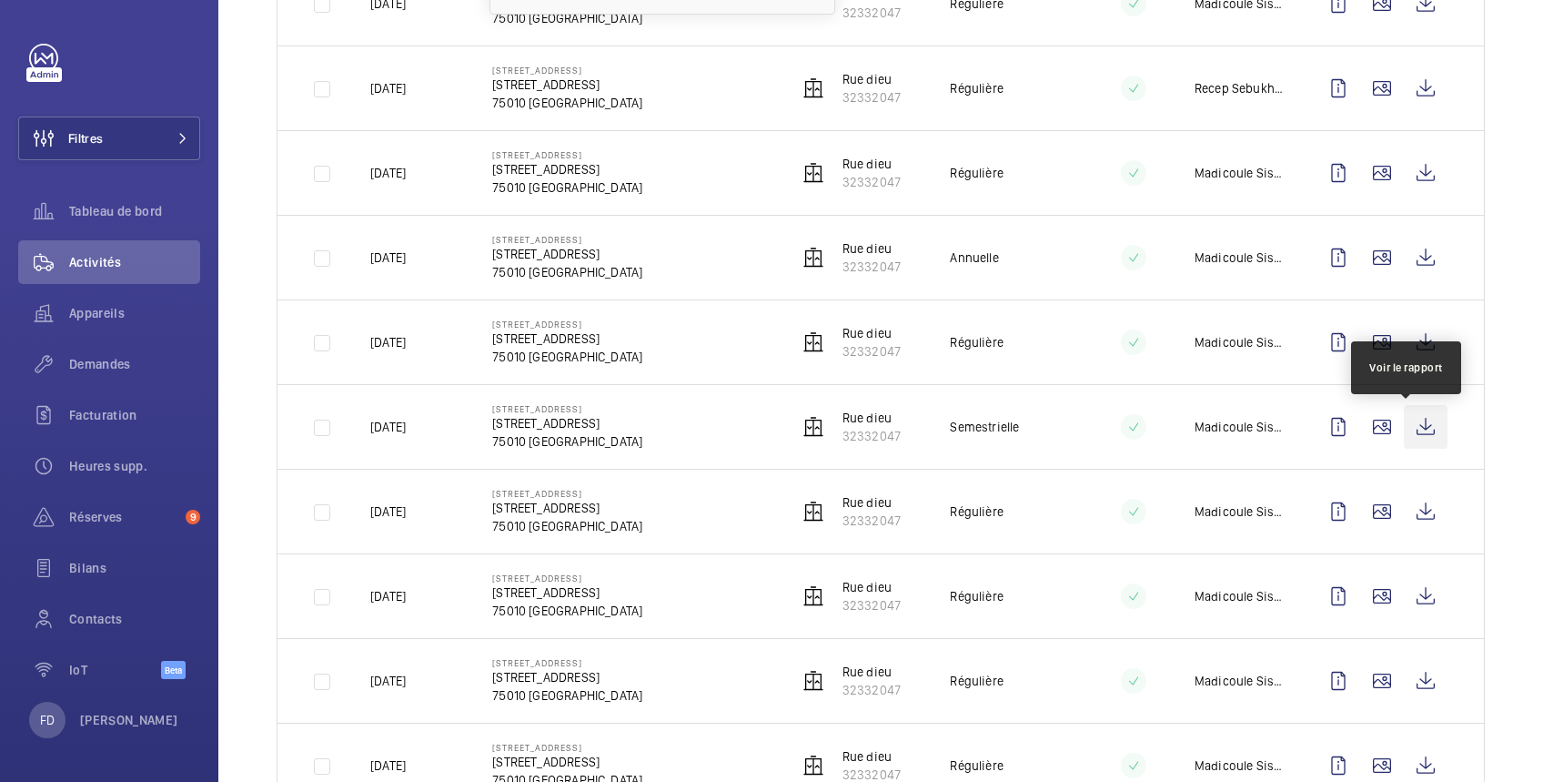
click at [1405, 430] on wm-front-icon-button at bounding box center [1426, 427] width 44 height 44
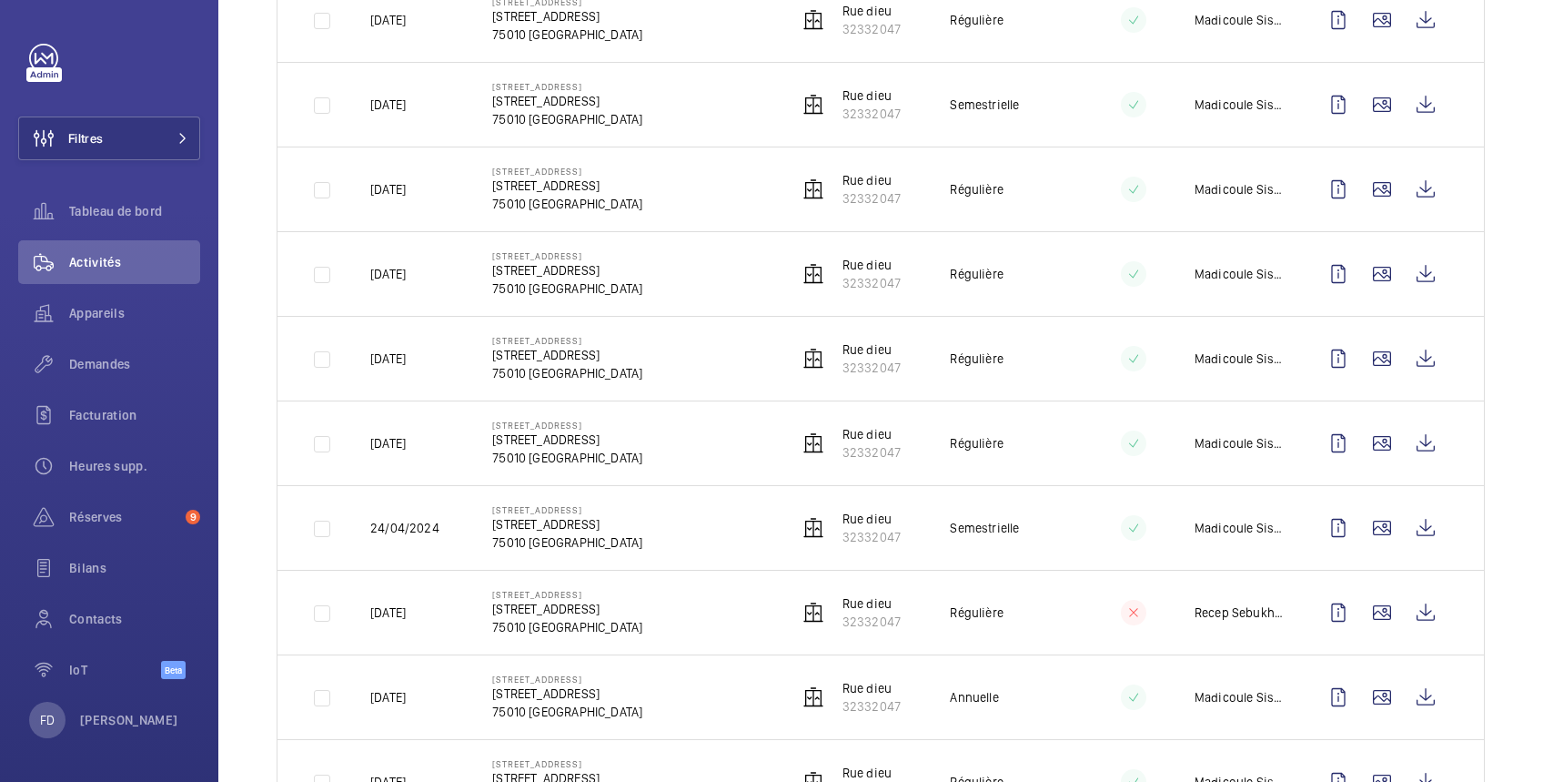
scroll to position [970, 0]
click at [1405, 699] on wm-front-icon-button at bounding box center [1426, 696] width 44 height 44
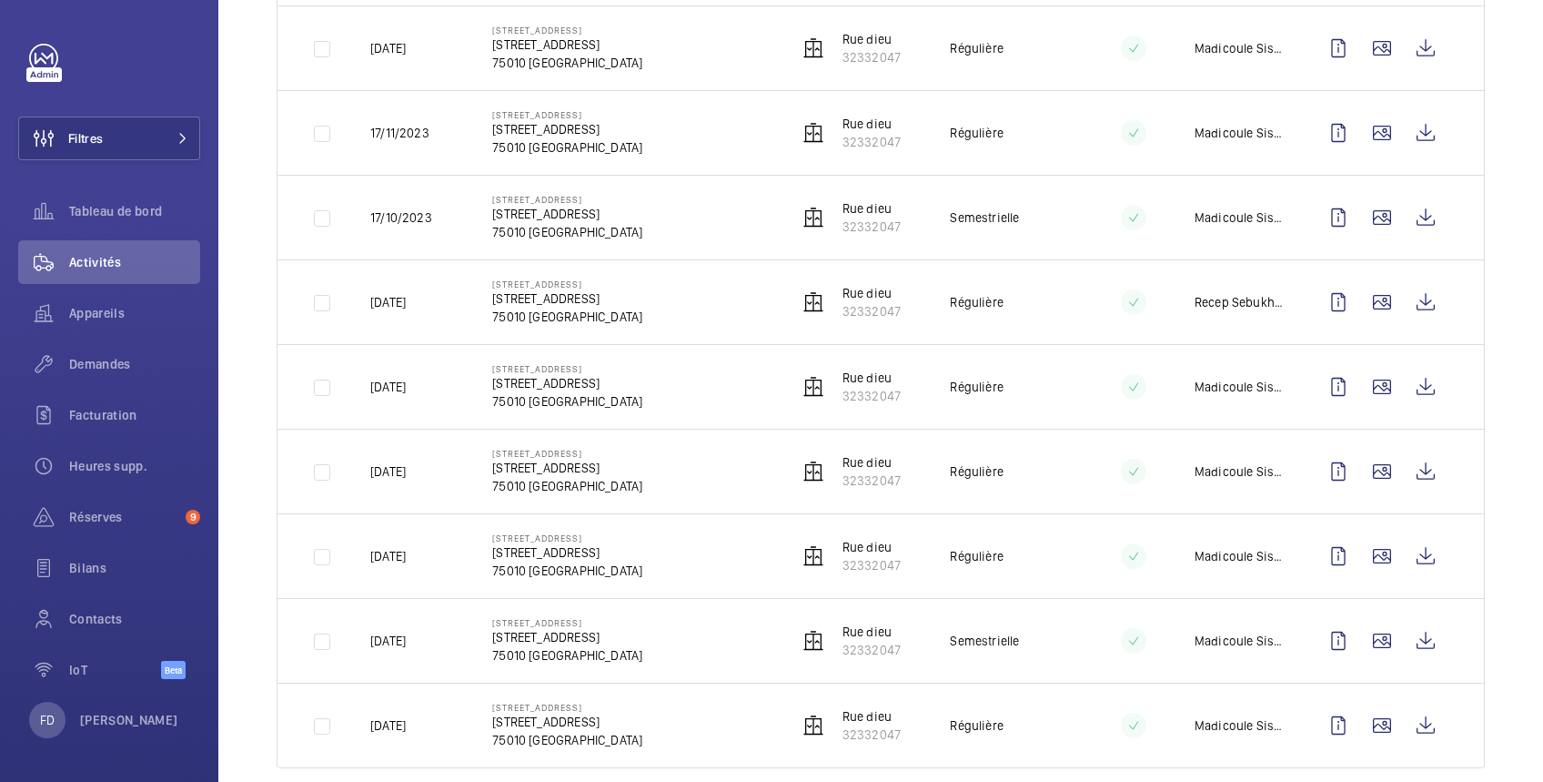
scroll to position [1740, 0]
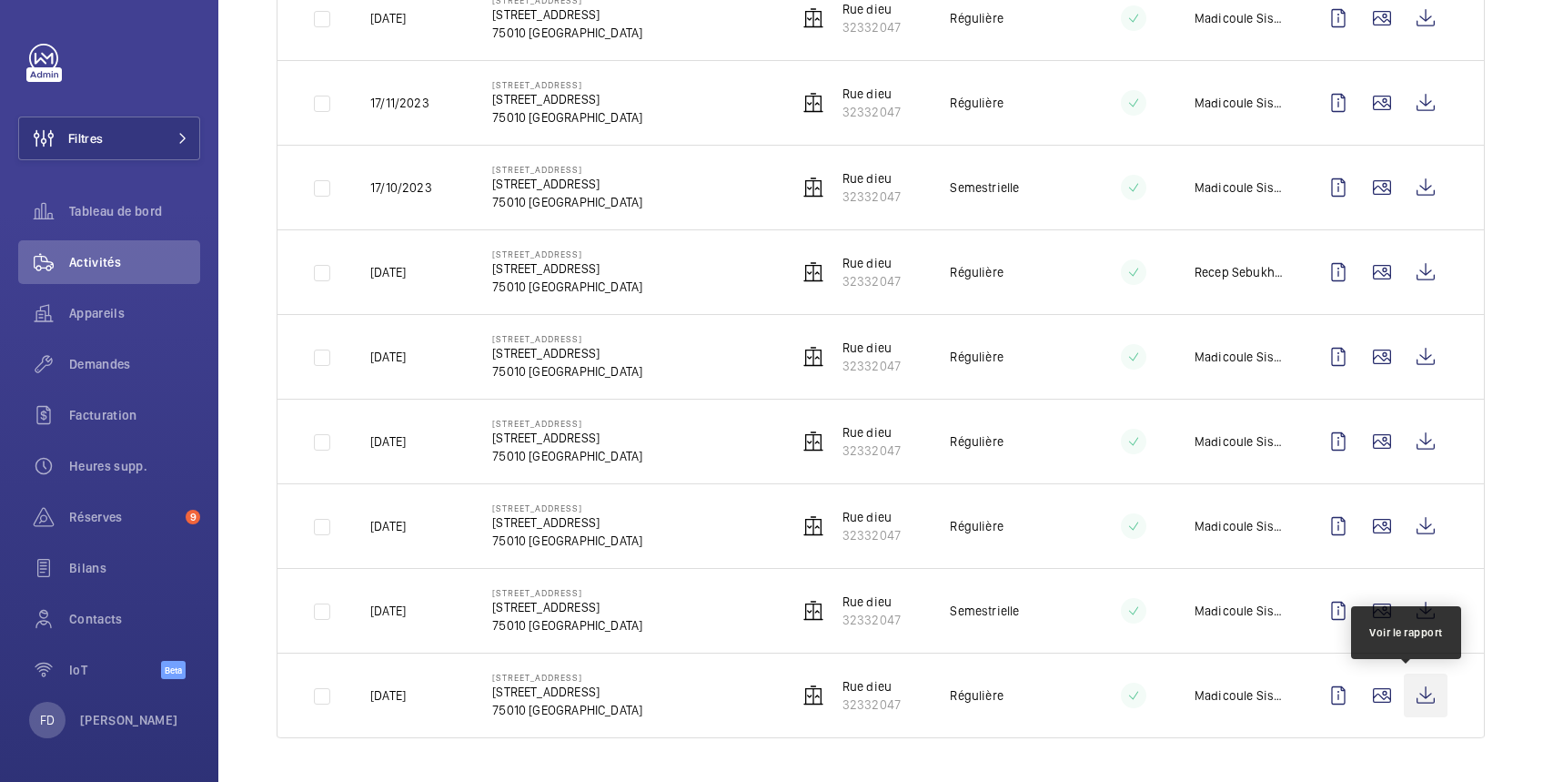
click at [1404, 693] on wm-front-icon-button at bounding box center [1426, 695] width 44 height 44
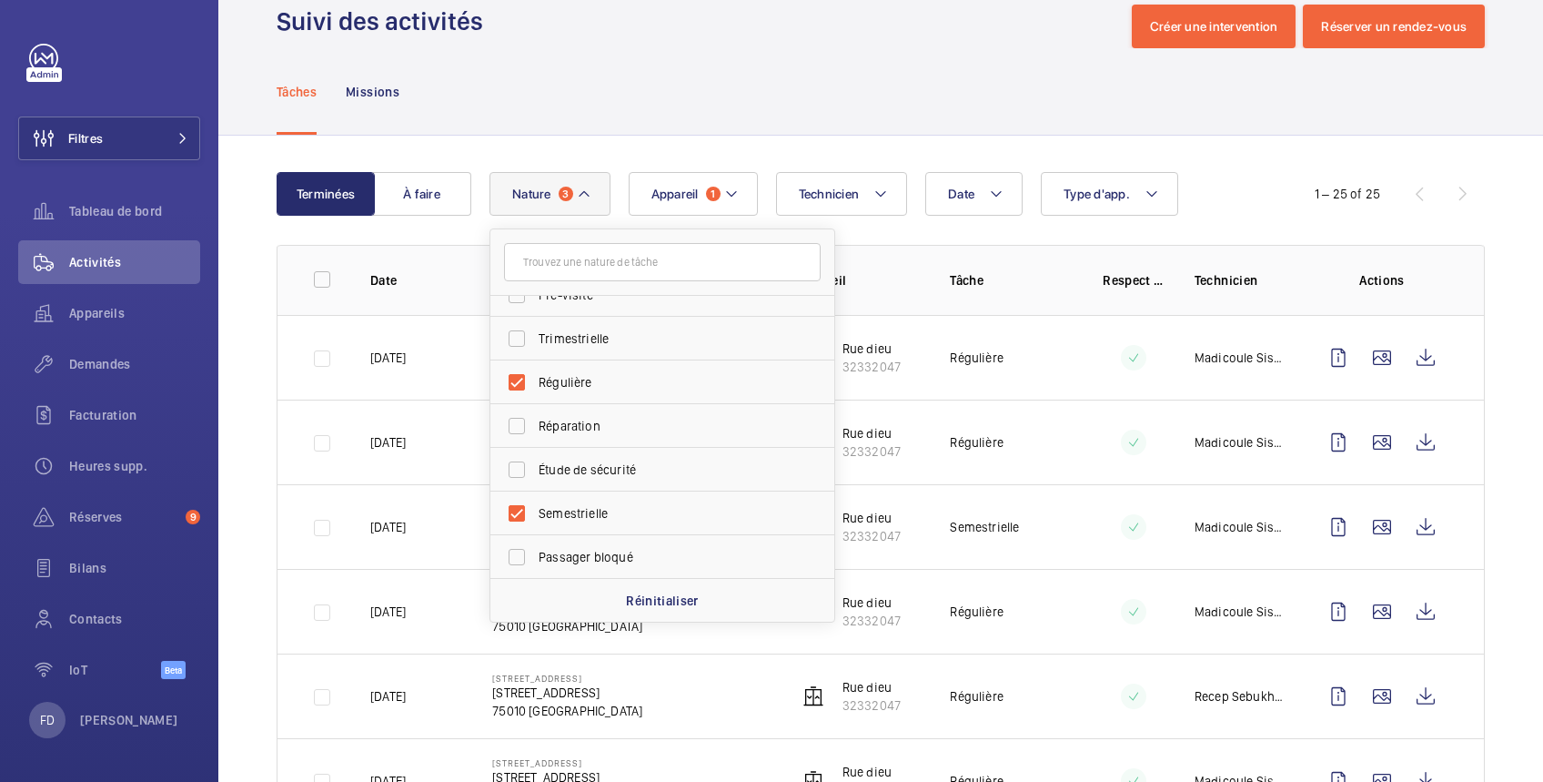
scroll to position [0, 0]
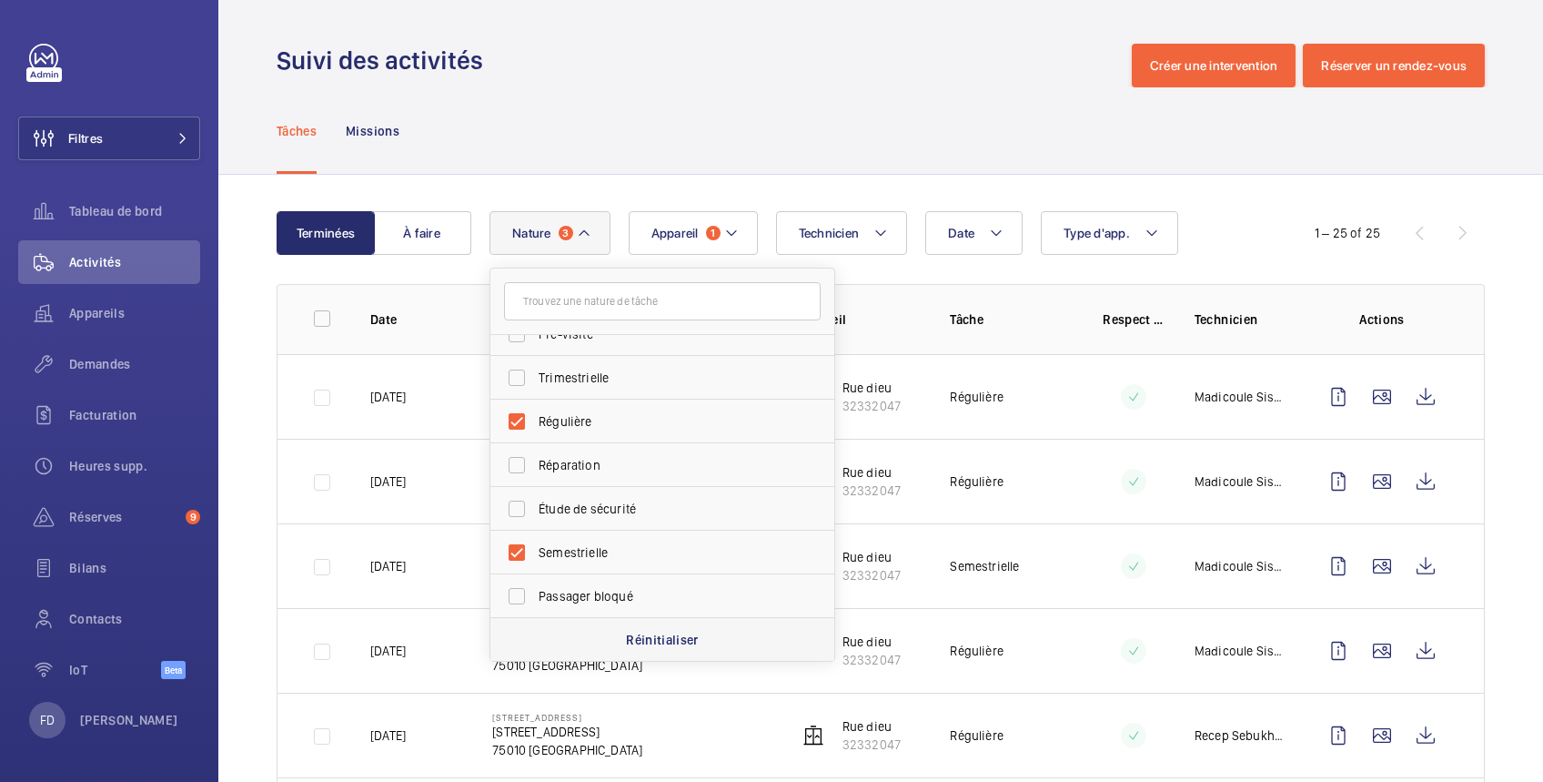
click at [658, 639] on p "Réinitialiser" at bounding box center [662, 640] width 73 height 18
checkbox input "false"
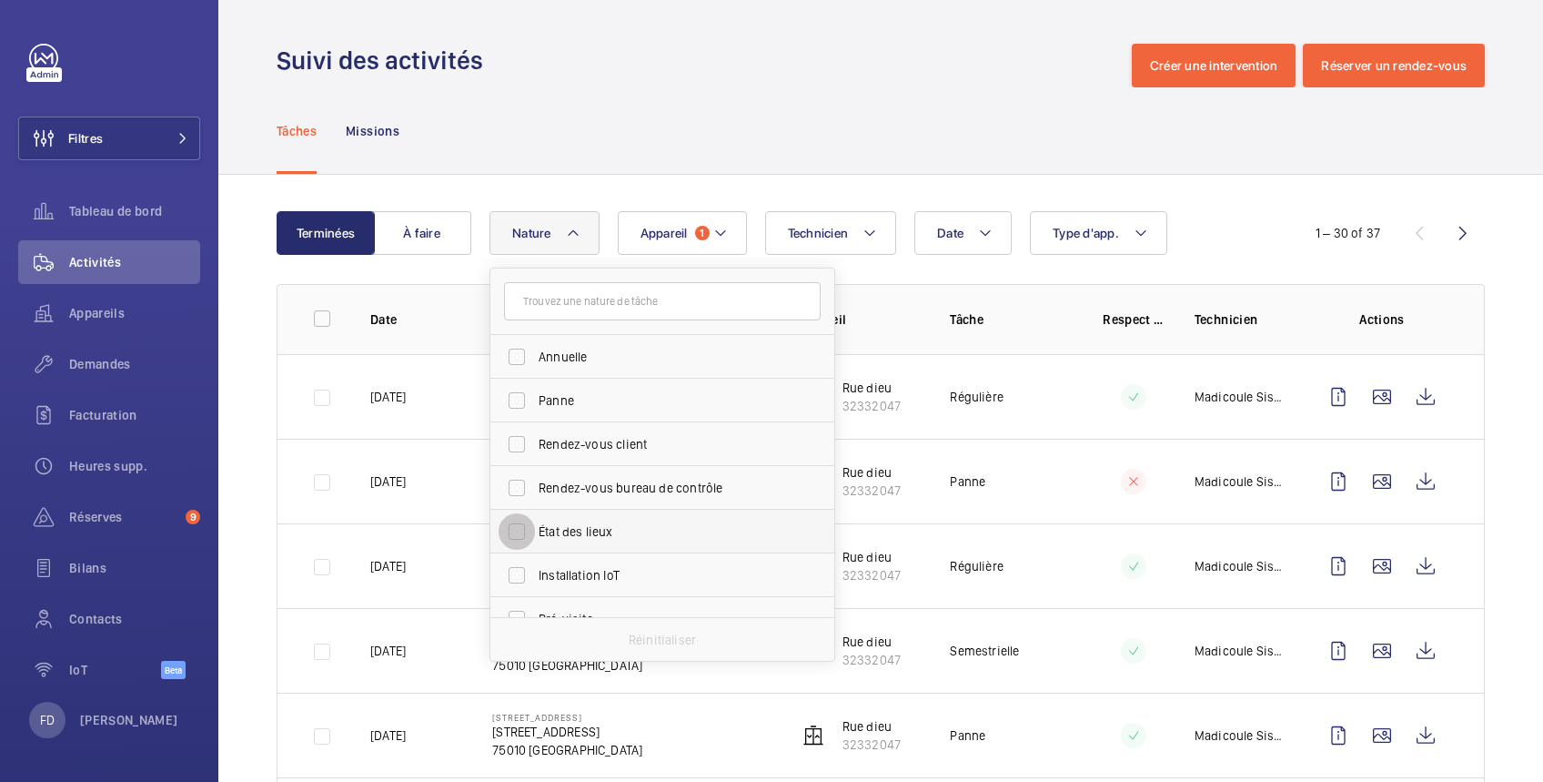
click at [526, 530] on input "État des lieux" at bounding box center [517, 531] width 36 height 36
checkbox input "true"
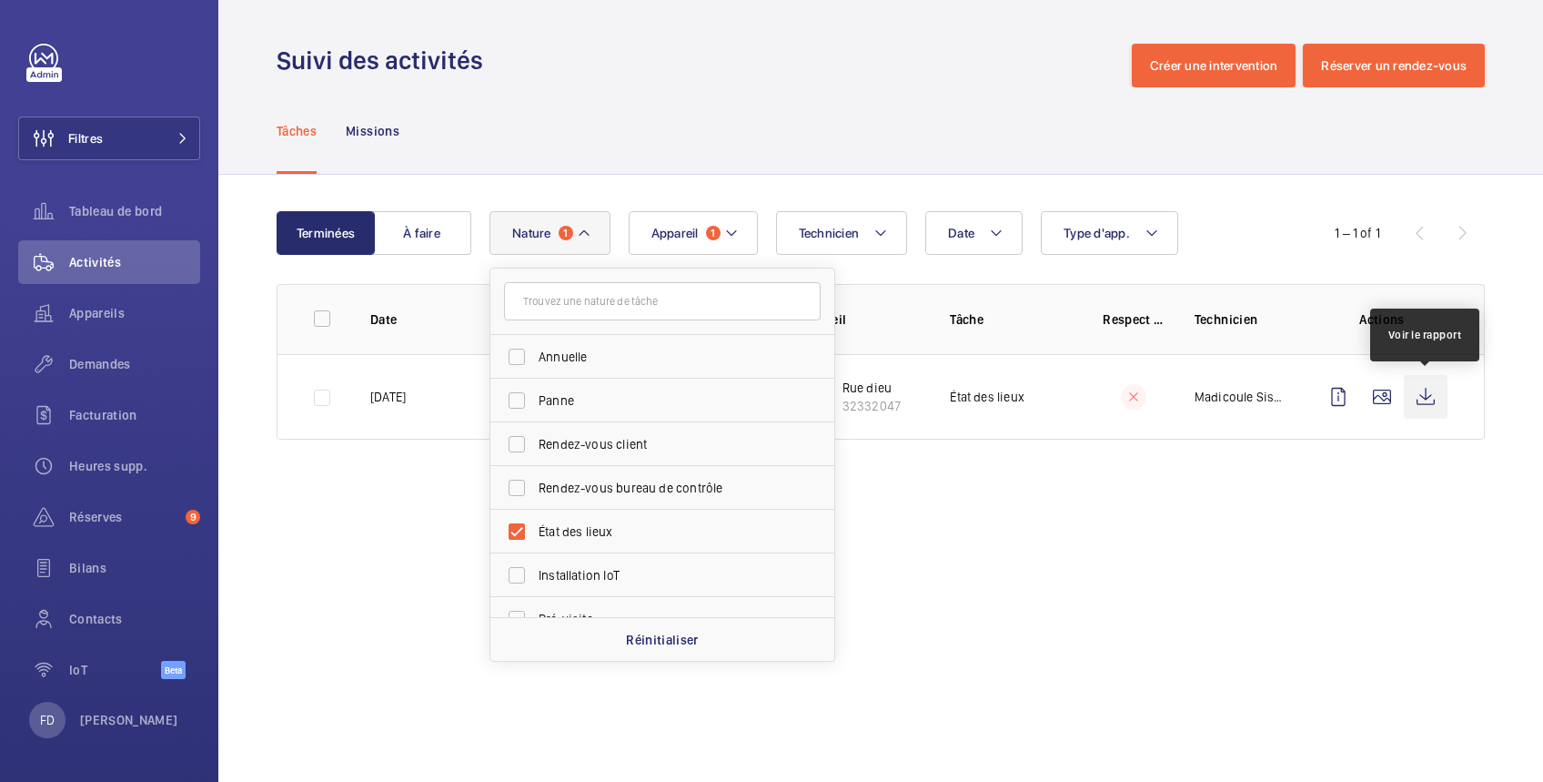
click at [1427, 396] on wm-front-icon-button at bounding box center [1426, 397] width 44 height 44
click at [1429, 398] on wm-front-icon-button at bounding box center [1426, 397] width 44 height 44
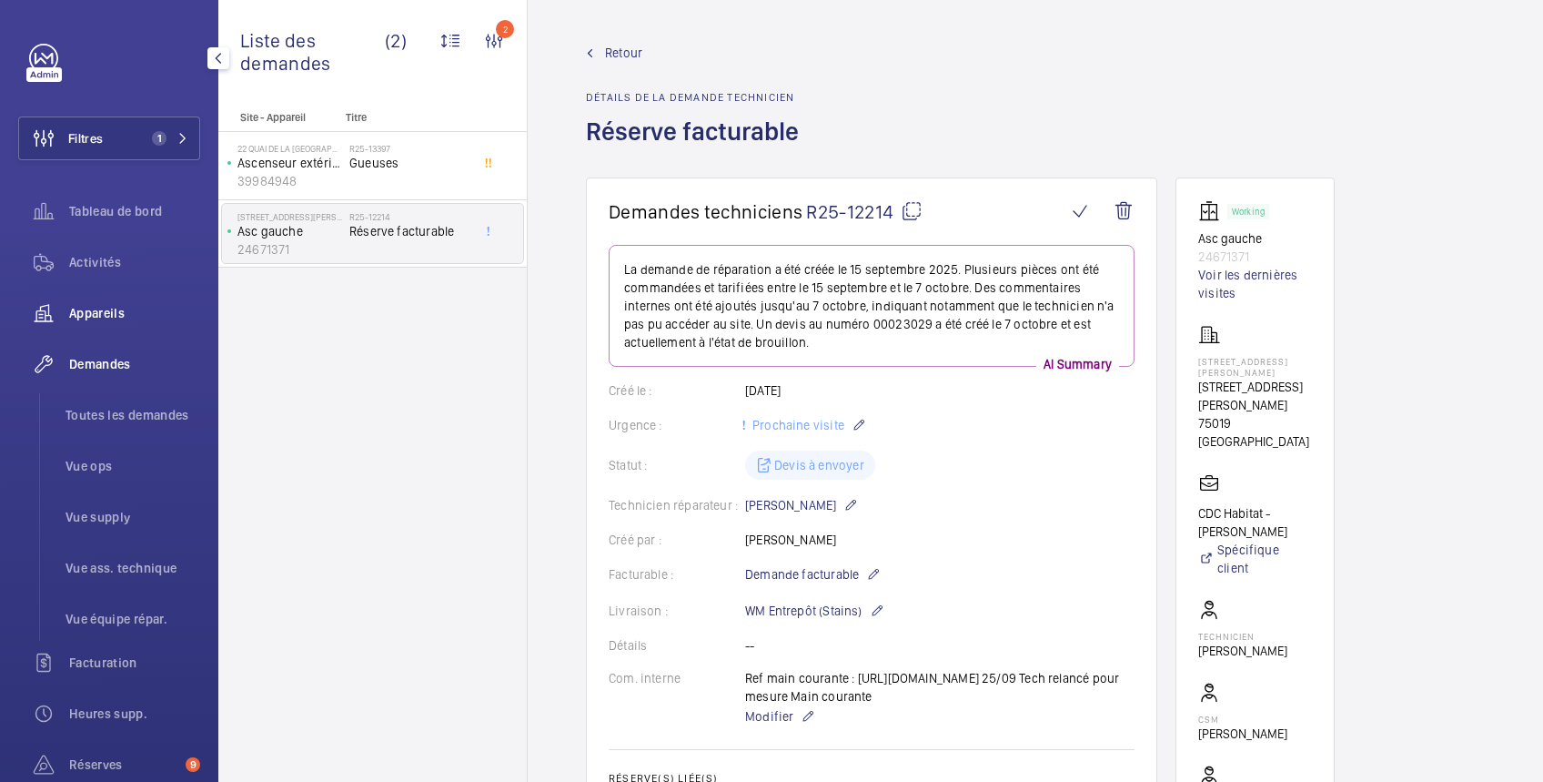
scroll to position [647, 0]
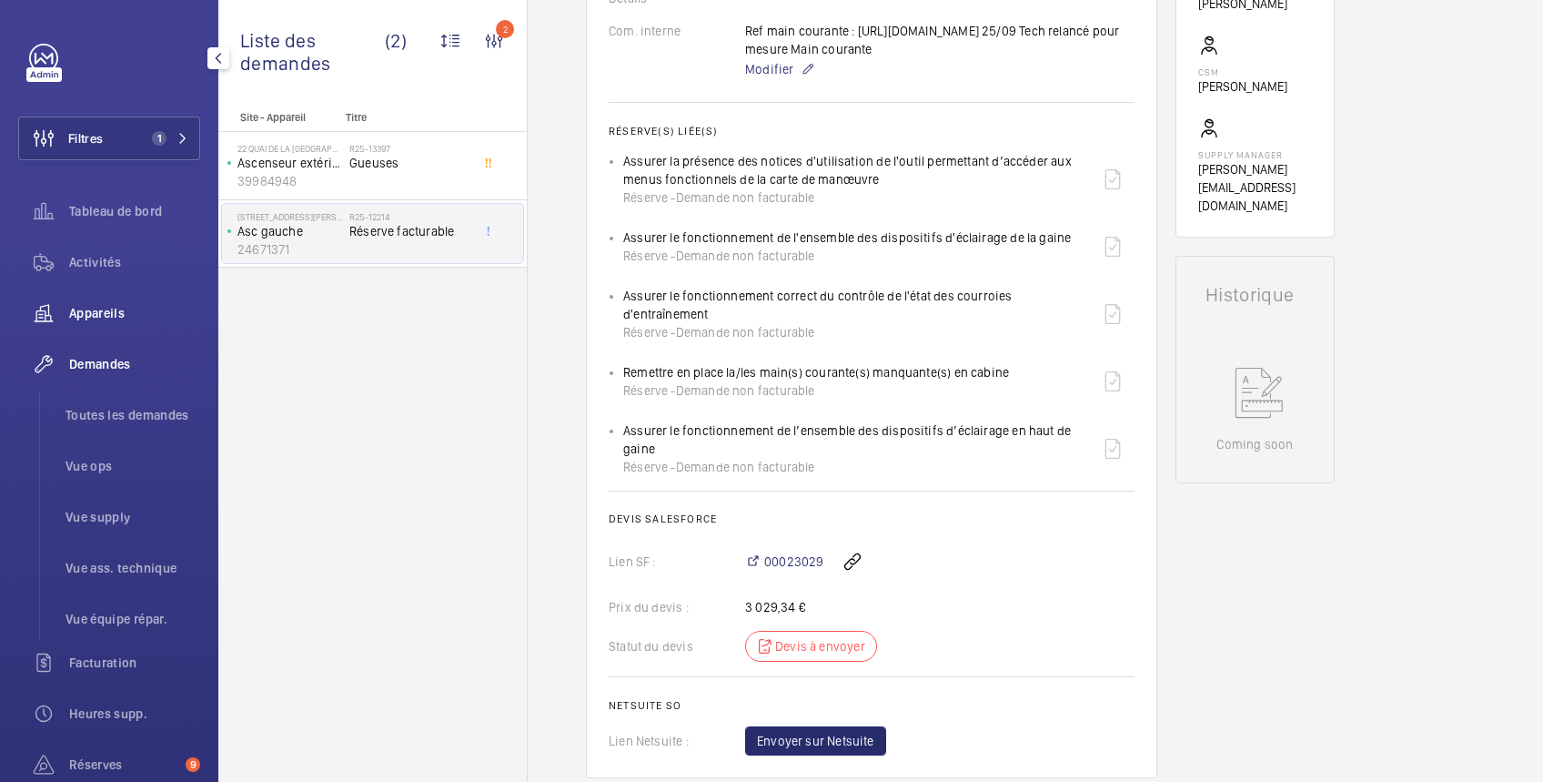
click at [106, 304] on span "Appareils" at bounding box center [134, 313] width 131 height 18
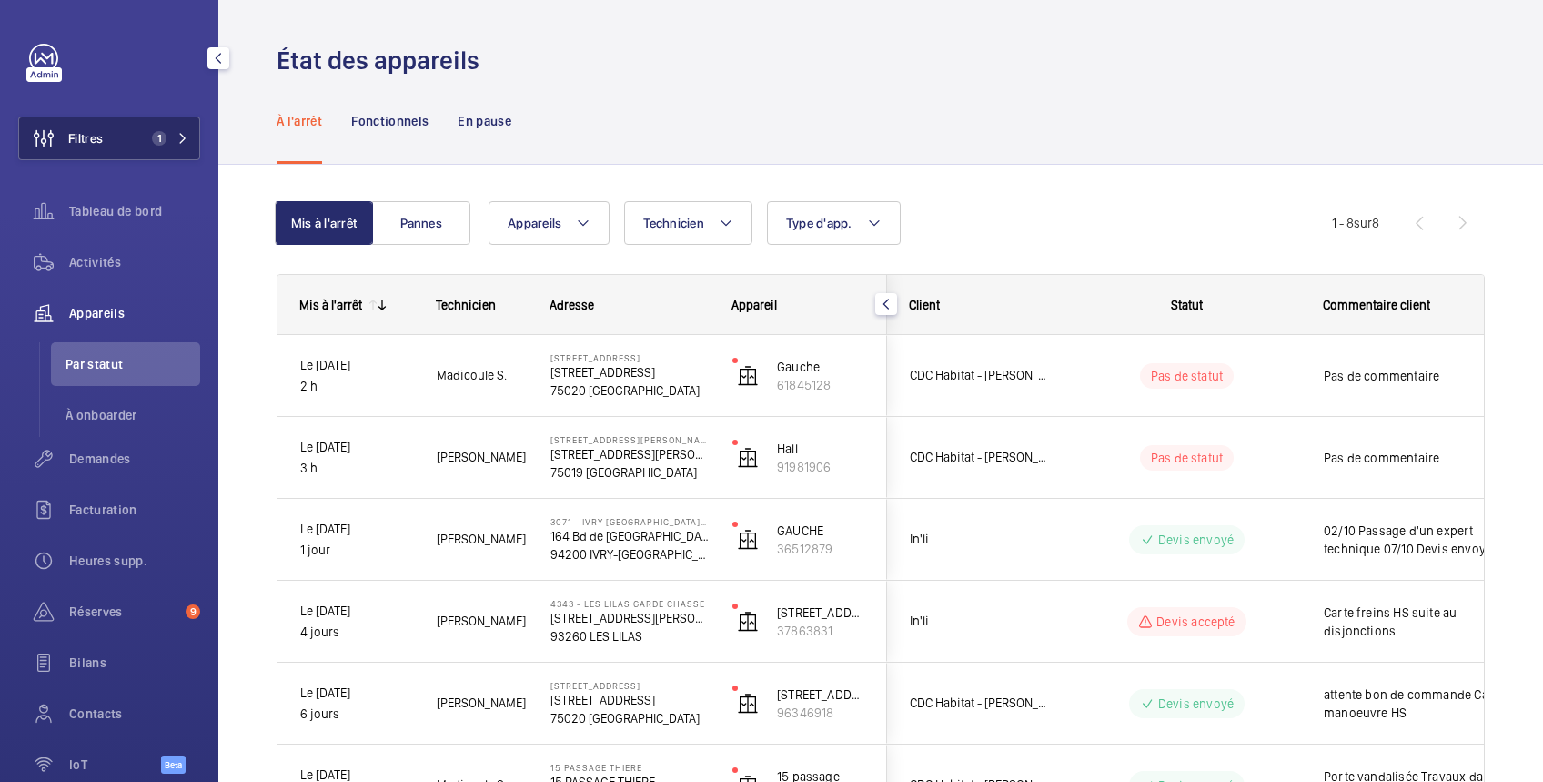
click at [120, 136] on button "Filtres 1" at bounding box center [109, 138] width 182 height 44
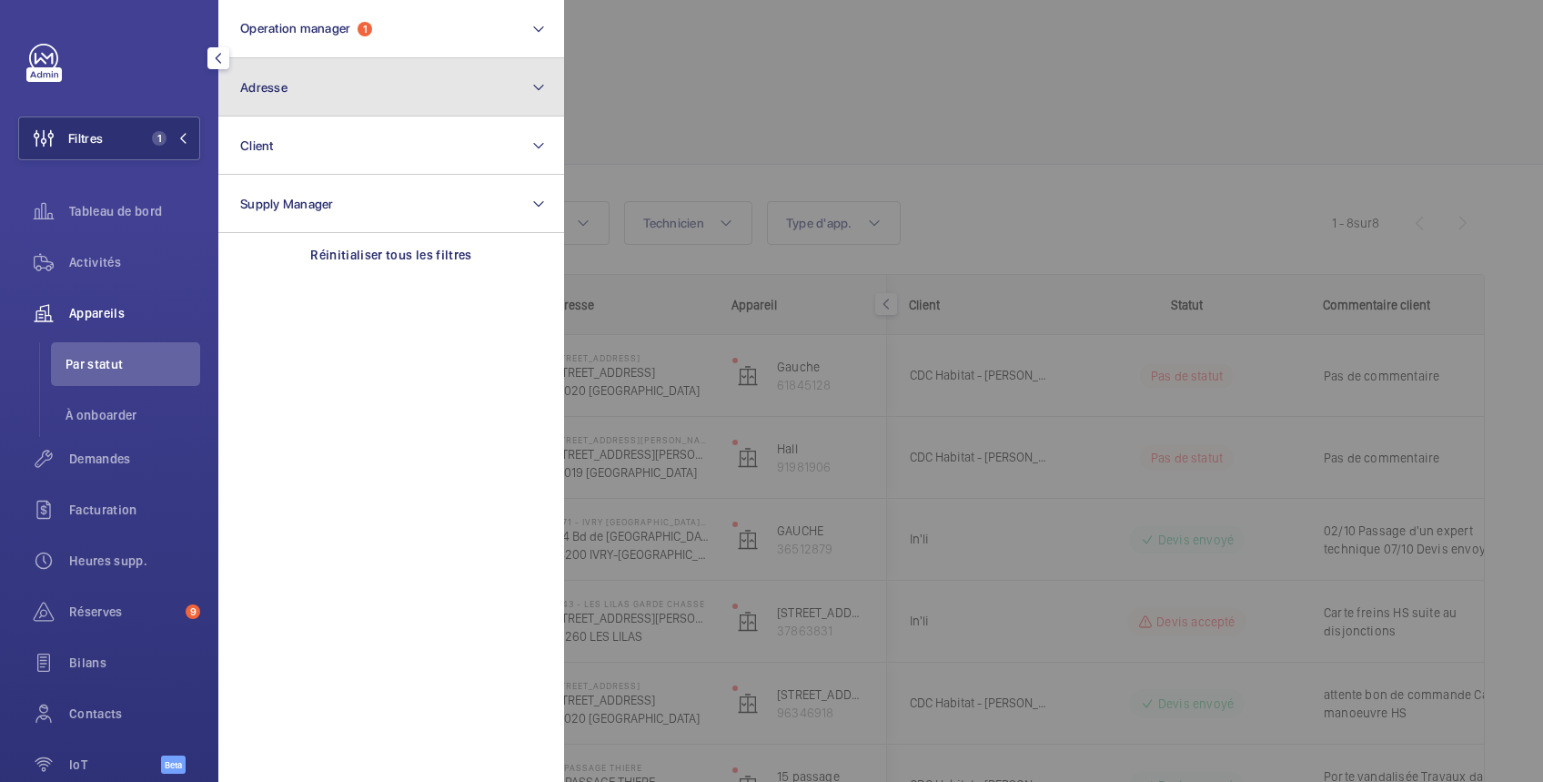
click at [388, 97] on button "Adresse" at bounding box center [391, 87] width 346 height 58
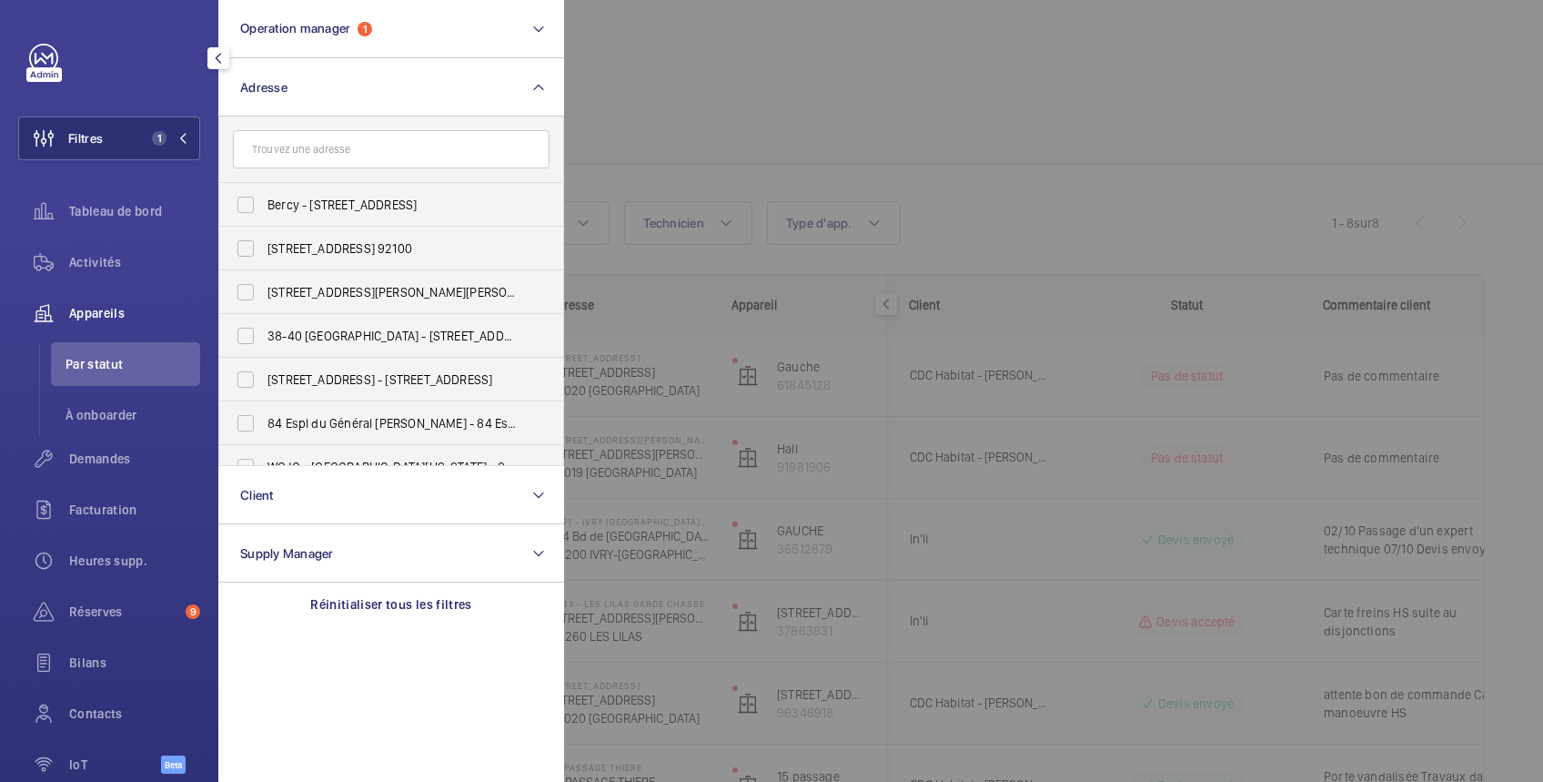
click at [364, 144] on input "text" at bounding box center [391, 149] width 317 height 38
type input "lyon"
click at [764, 89] on div at bounding box center [1335, 391] width 1543 height 782
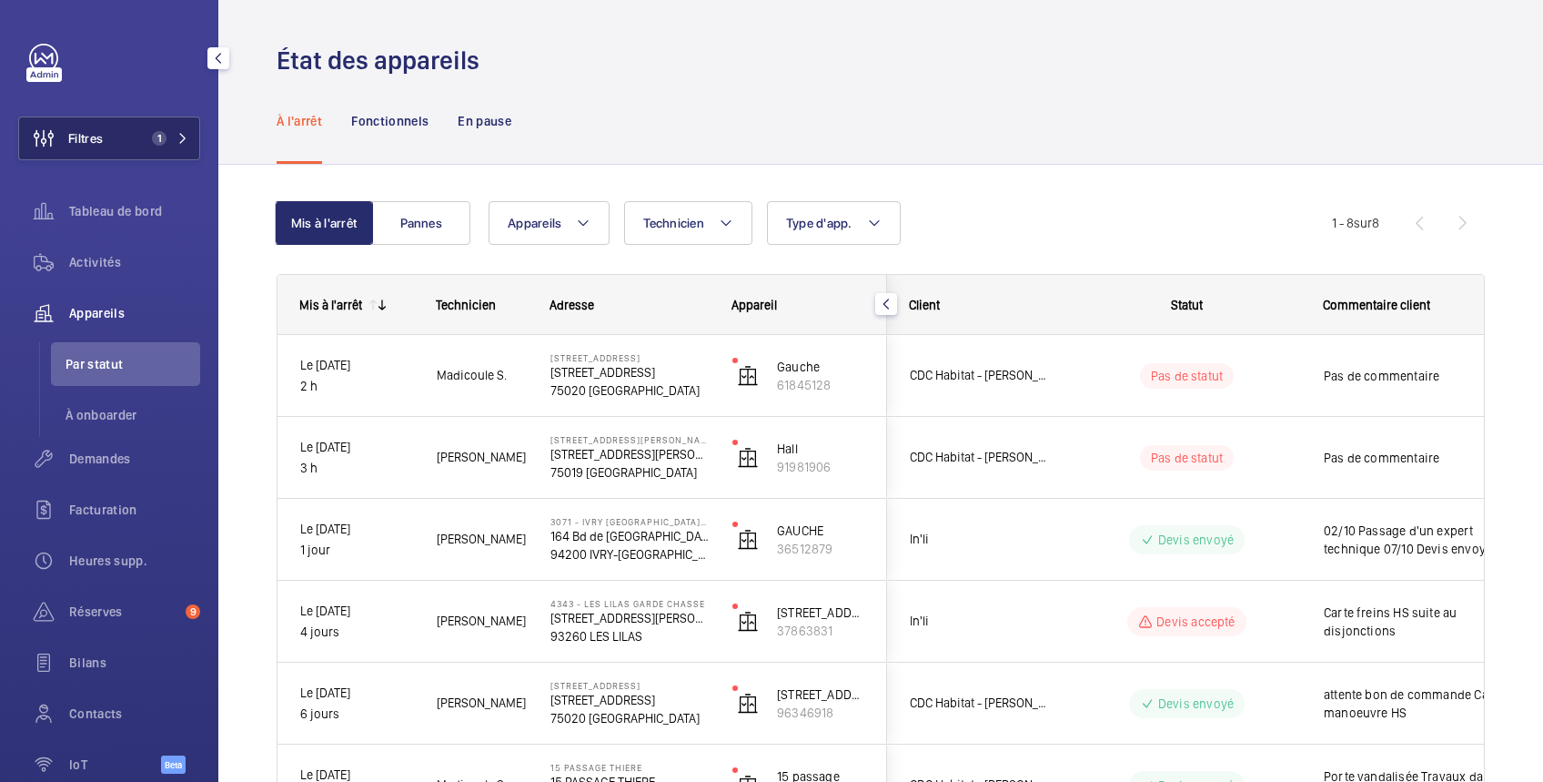
click at [96, 134] on span "Filtres" at bounding box center [85, 138] width 35 height 18
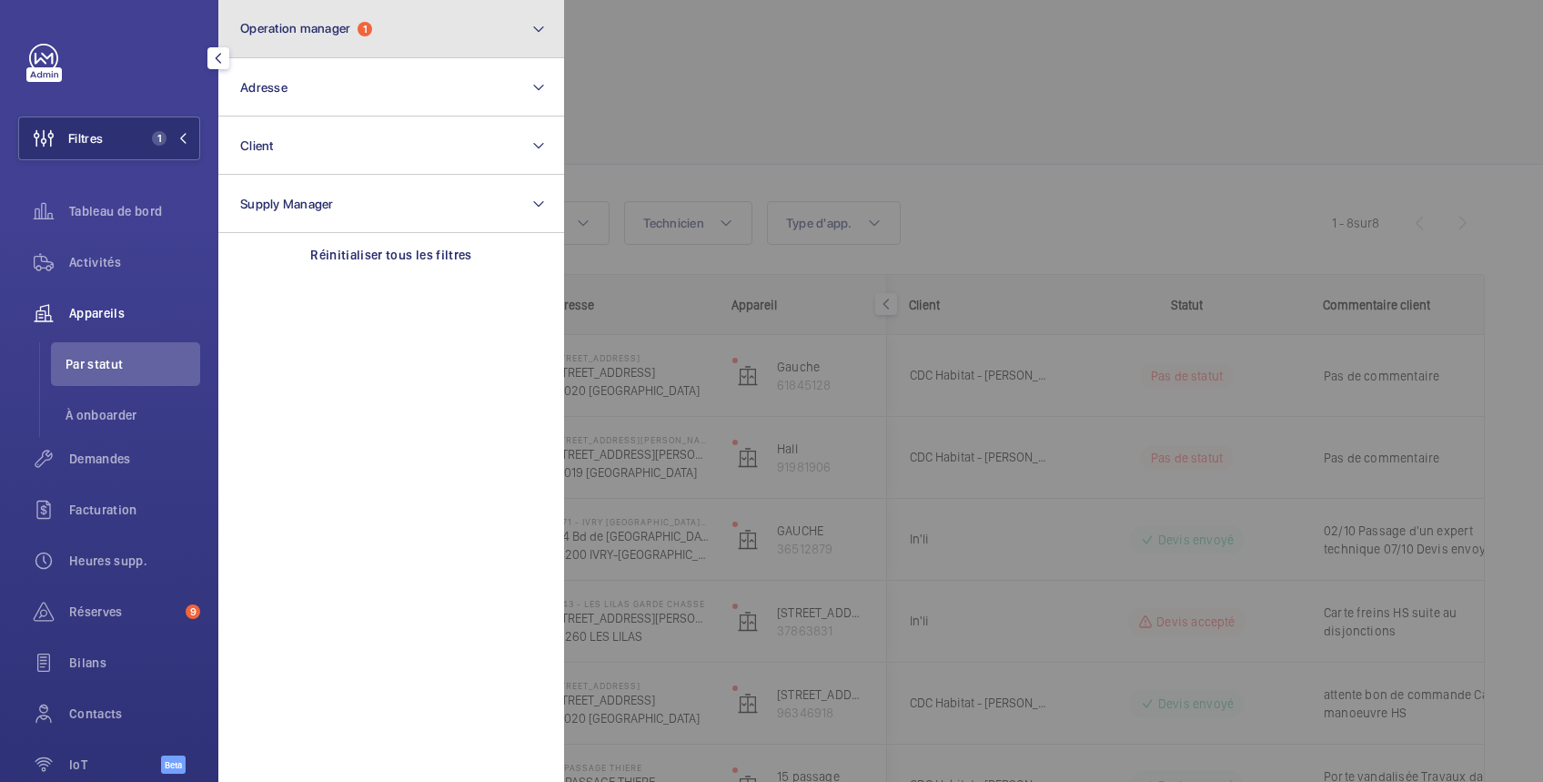
click at [317, 26] on span "Operation manager" at bounding box center [295, 28] width 110 height 15
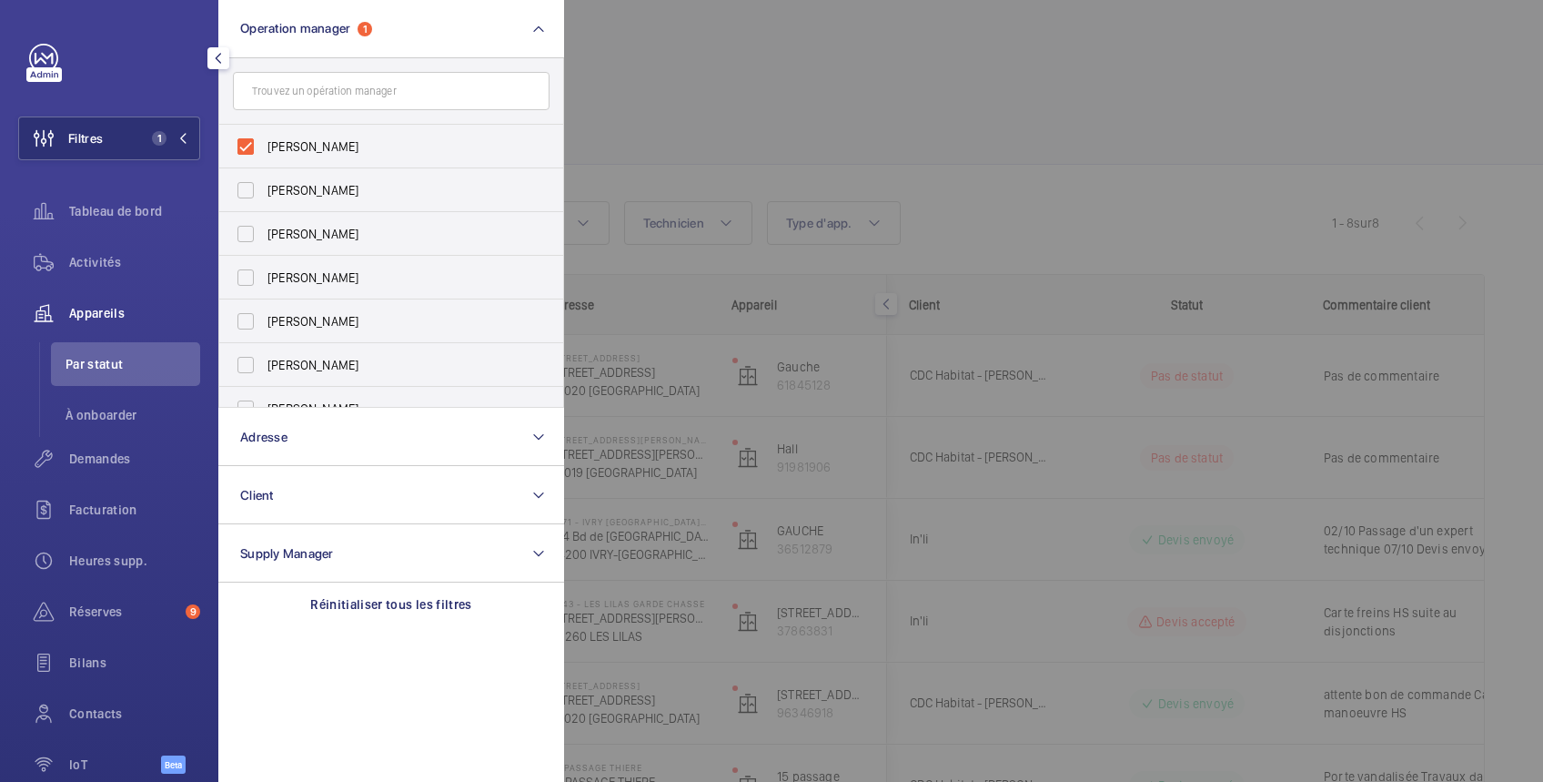
click at [687, 71] on div at bounding box center [1335, 391] width 1543 height 782
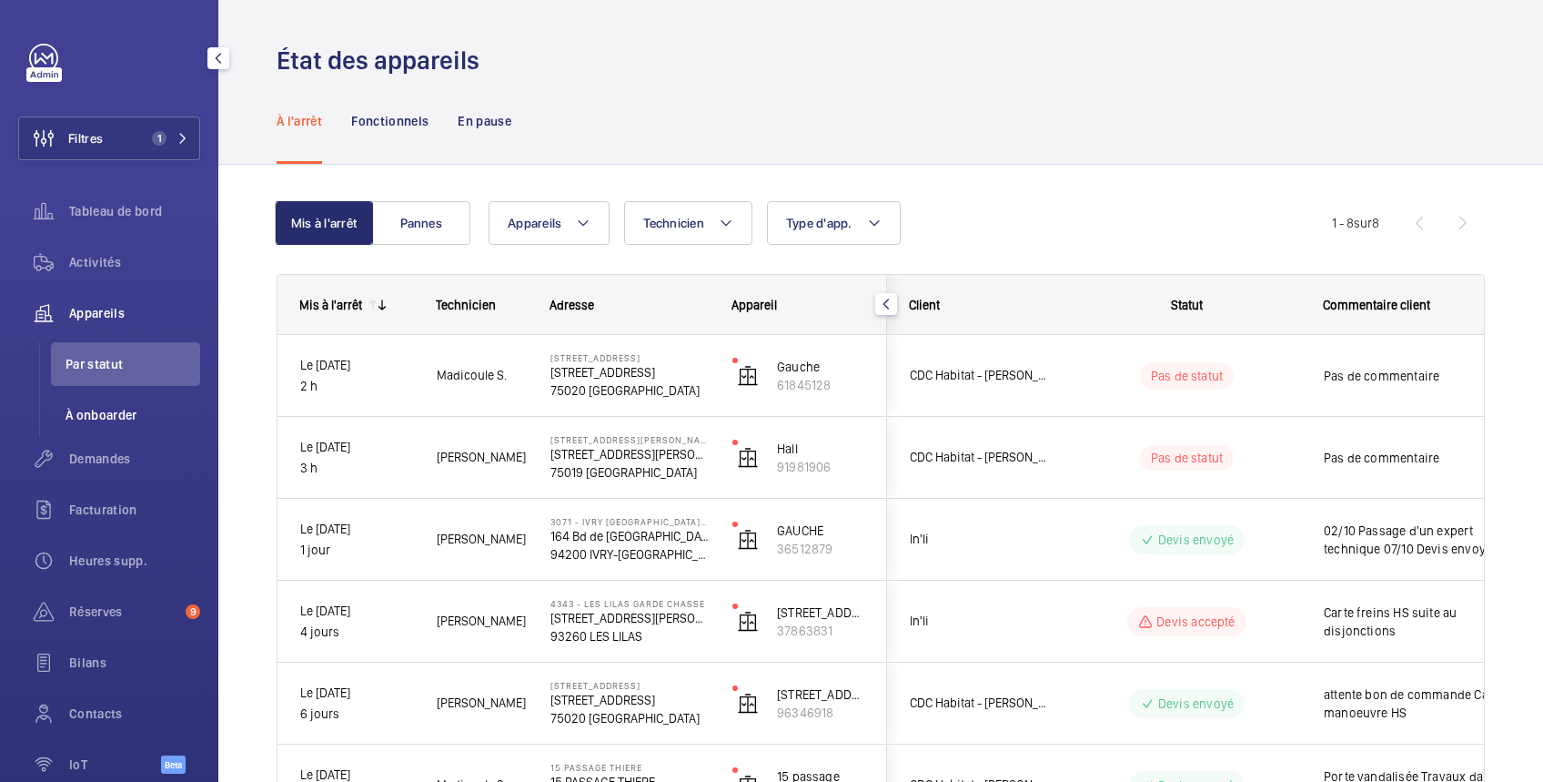
click at [120, 409] on span "À onboarder" at bounding box center [133, 415] width 135 height 18
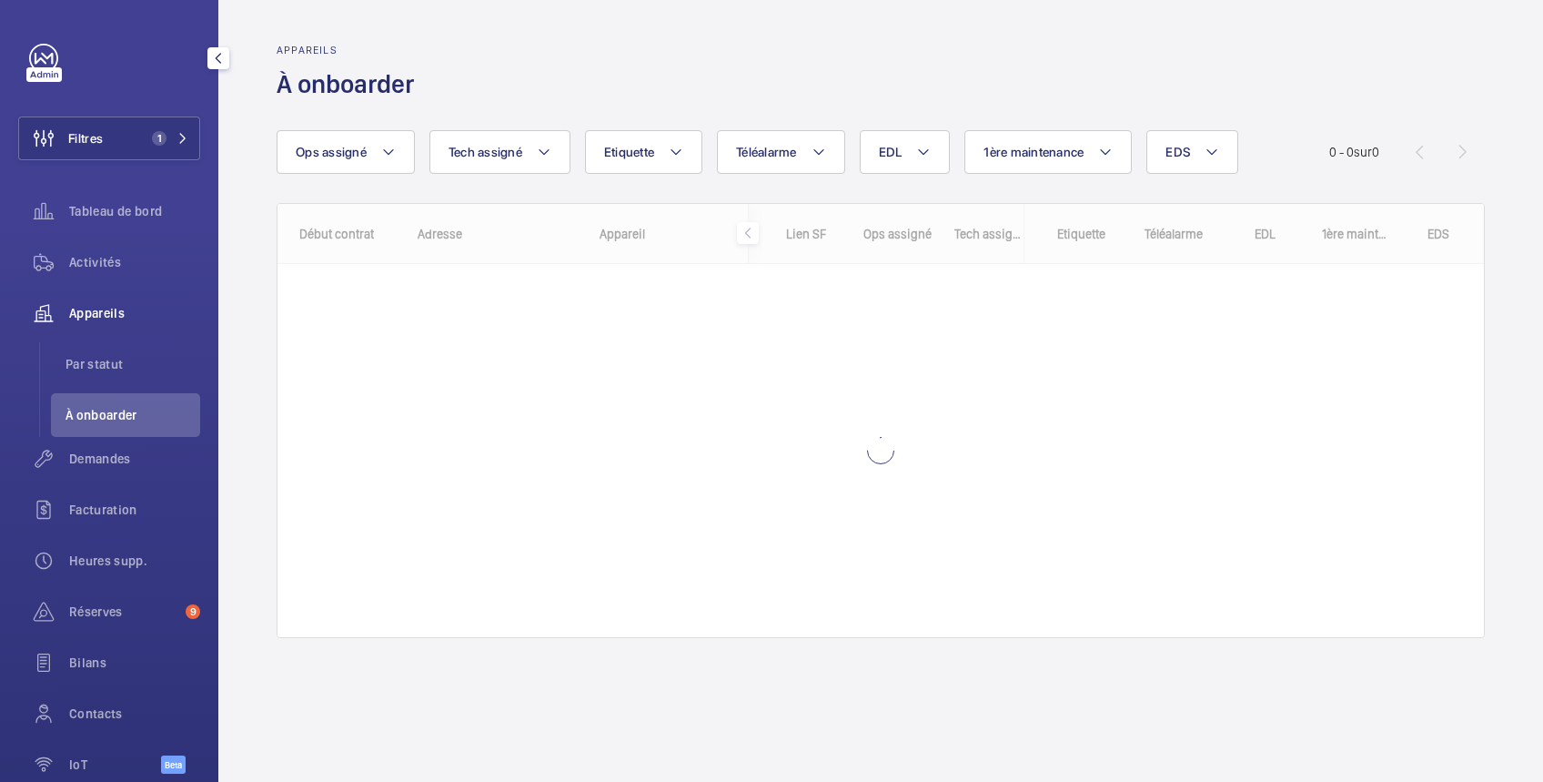
click at [112, 318] on span "Appareils" at bounding box center [134, 313] width 131 height 18
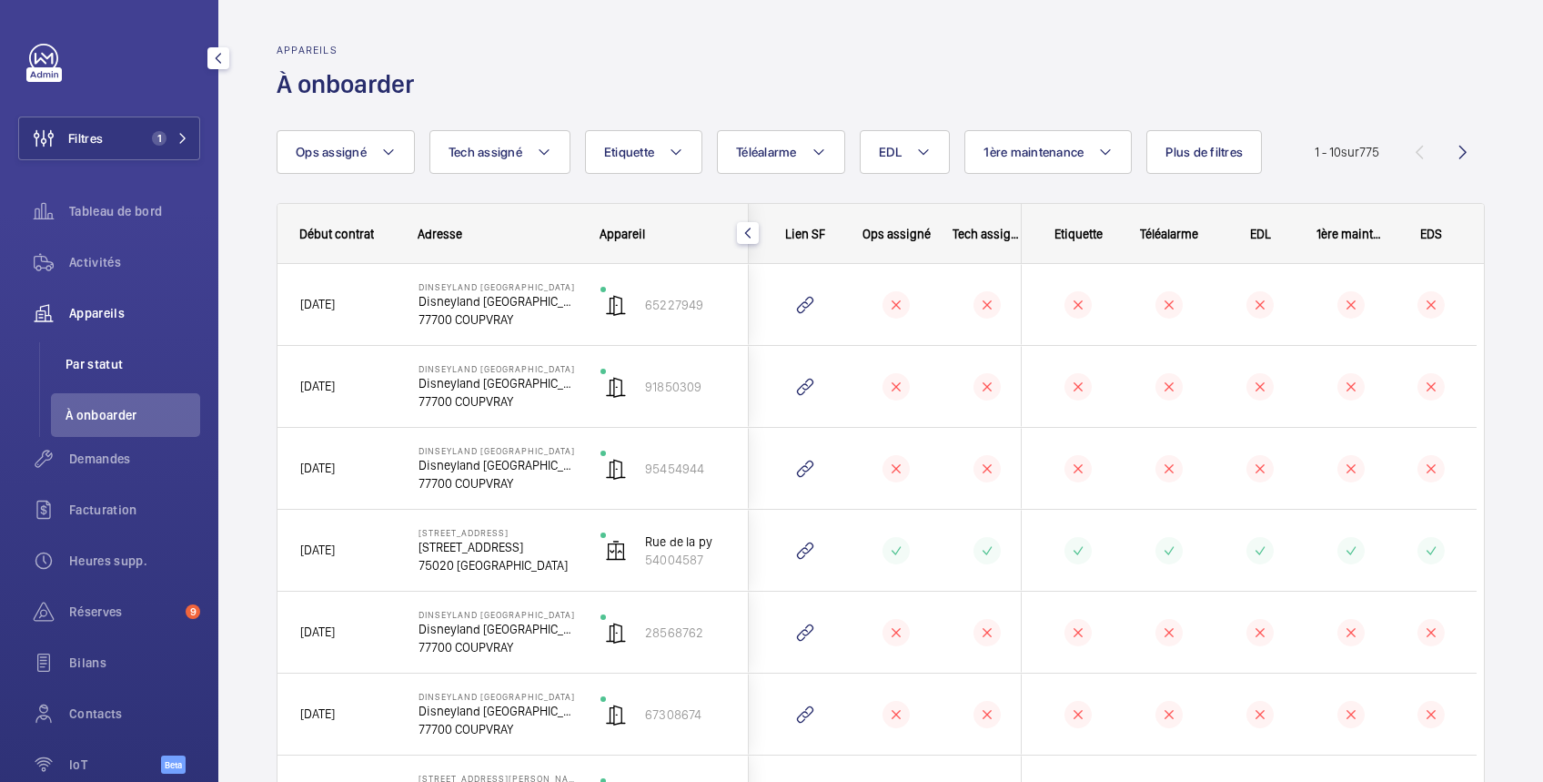
click at [116, 358] on span "Par statut" at bounding box center [133, 364] width 135 height 18
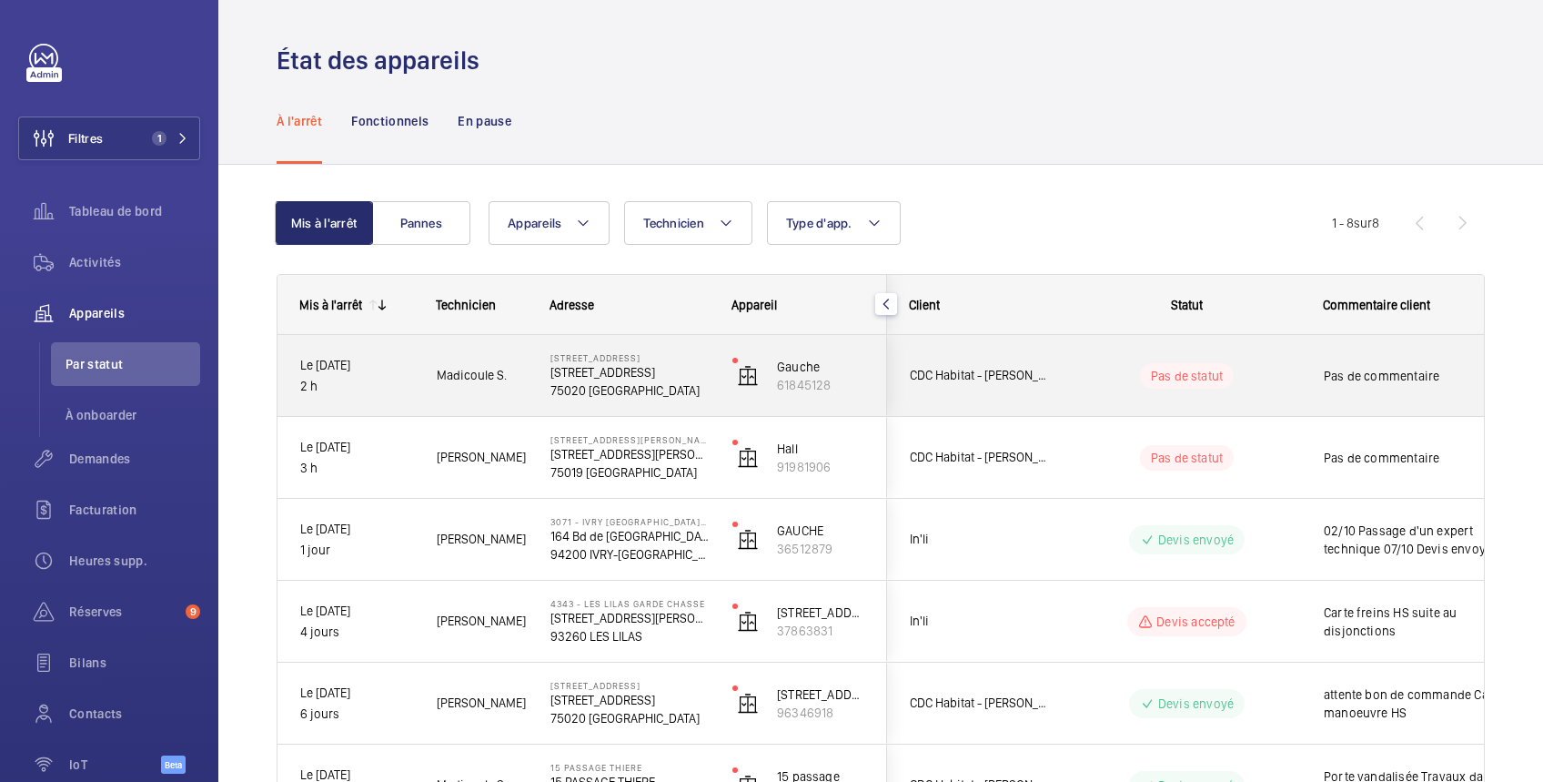
click at [1272, 380] on wm-front-pills-cell "Pas de statut" at bounding box center [1187, 375] width 227 height 25
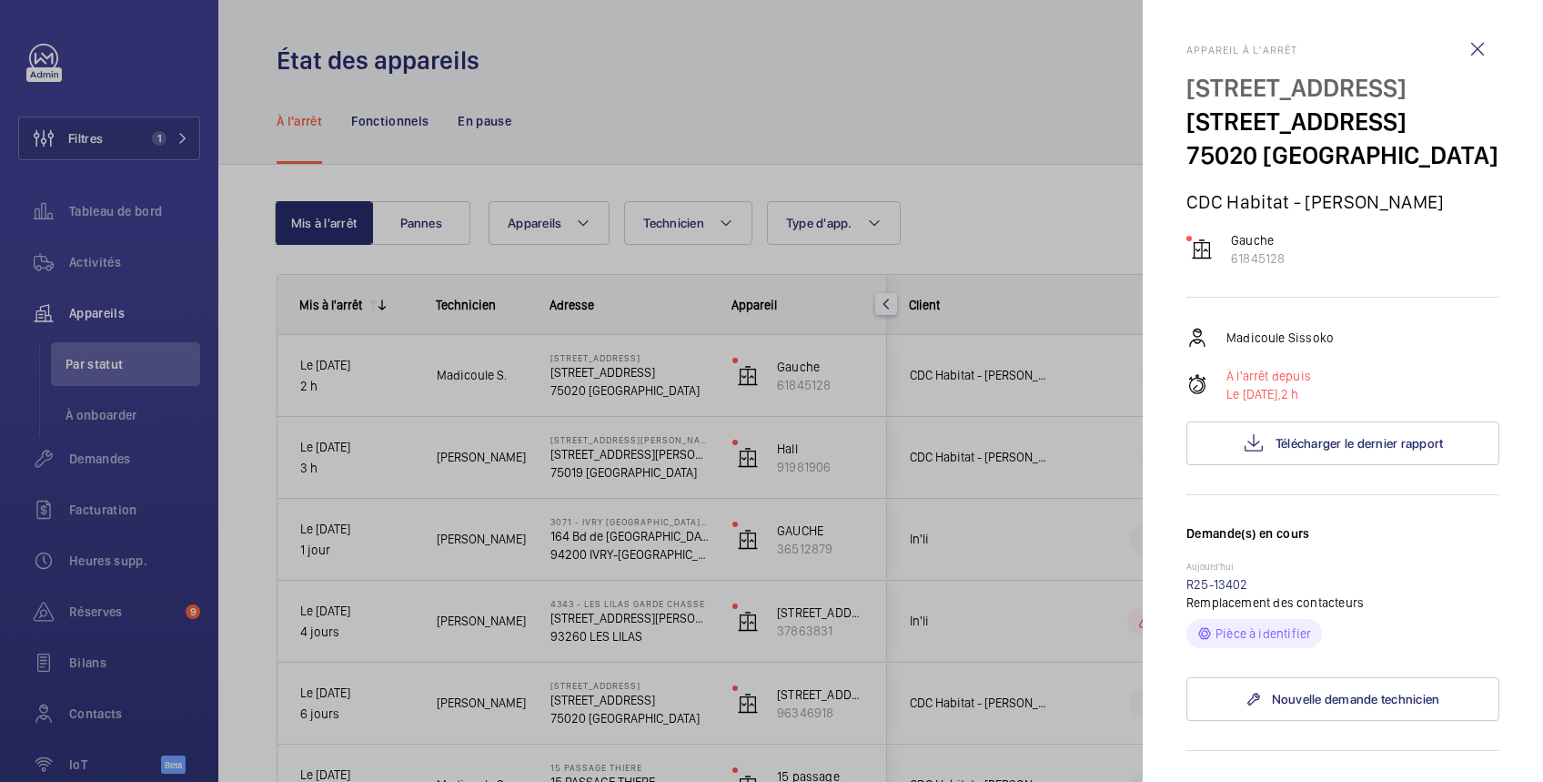
scroll to position [323, 0]
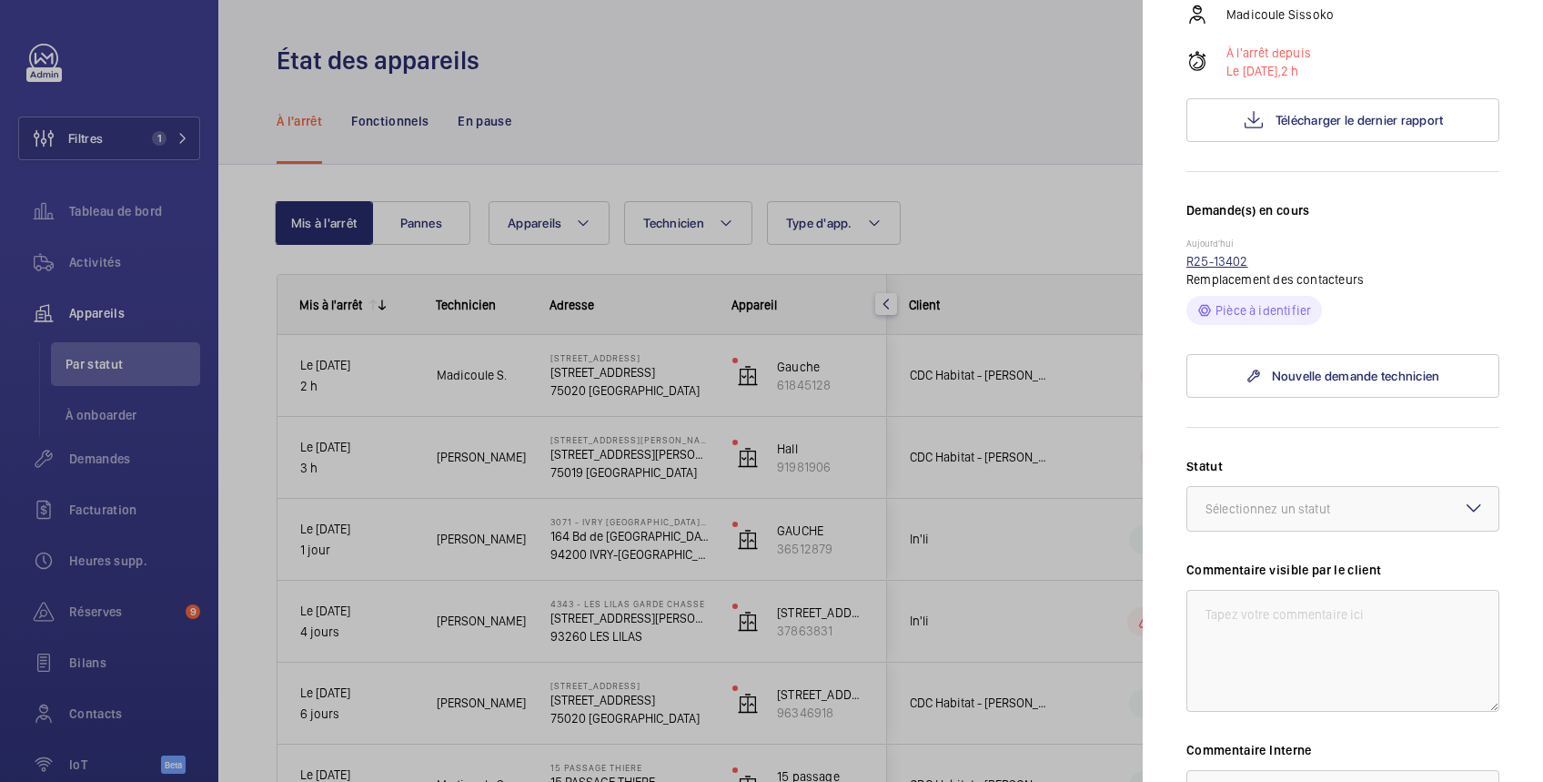
click at [1224, 262] on link "R25-13402" at bounding box center [1217, 261] width 62 height 15
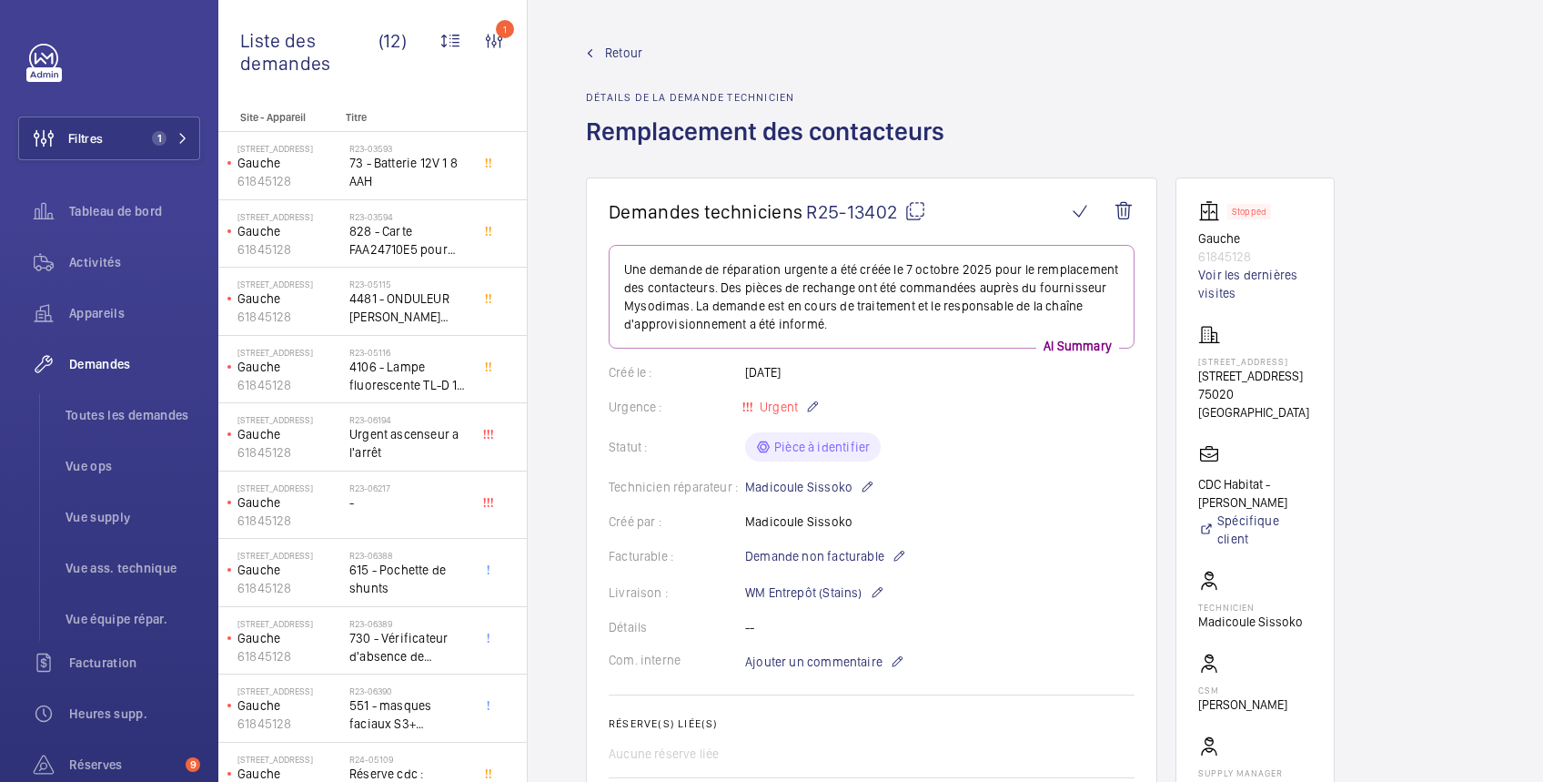
click at [611, 46] on span "Retour" at bounding box center [623, 53] width 37 height 18
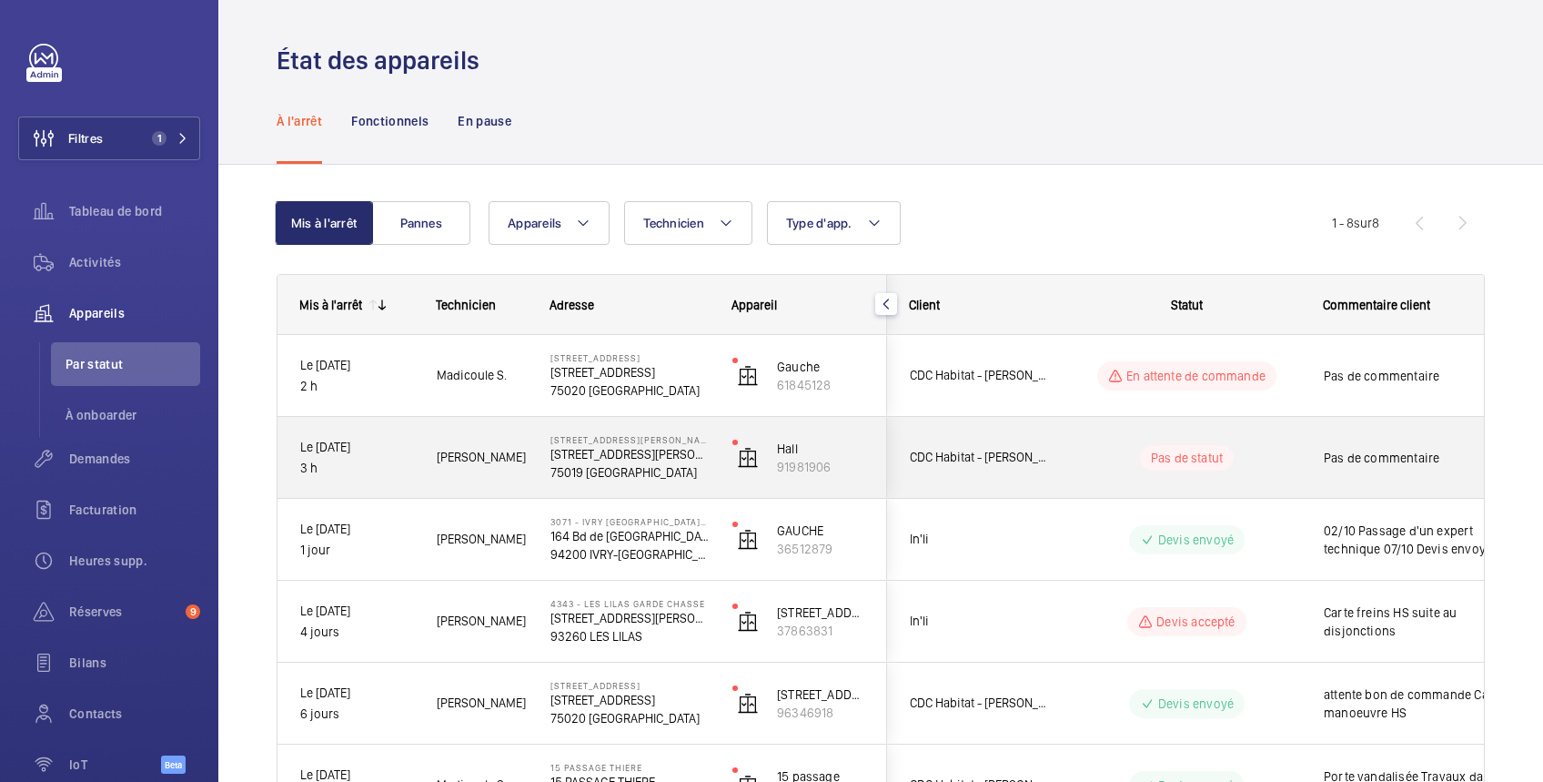
click at [1295, 449] on wm-front-pills-cell "Pas de statut" at bounding box center [1187, 457] width 227 height 25
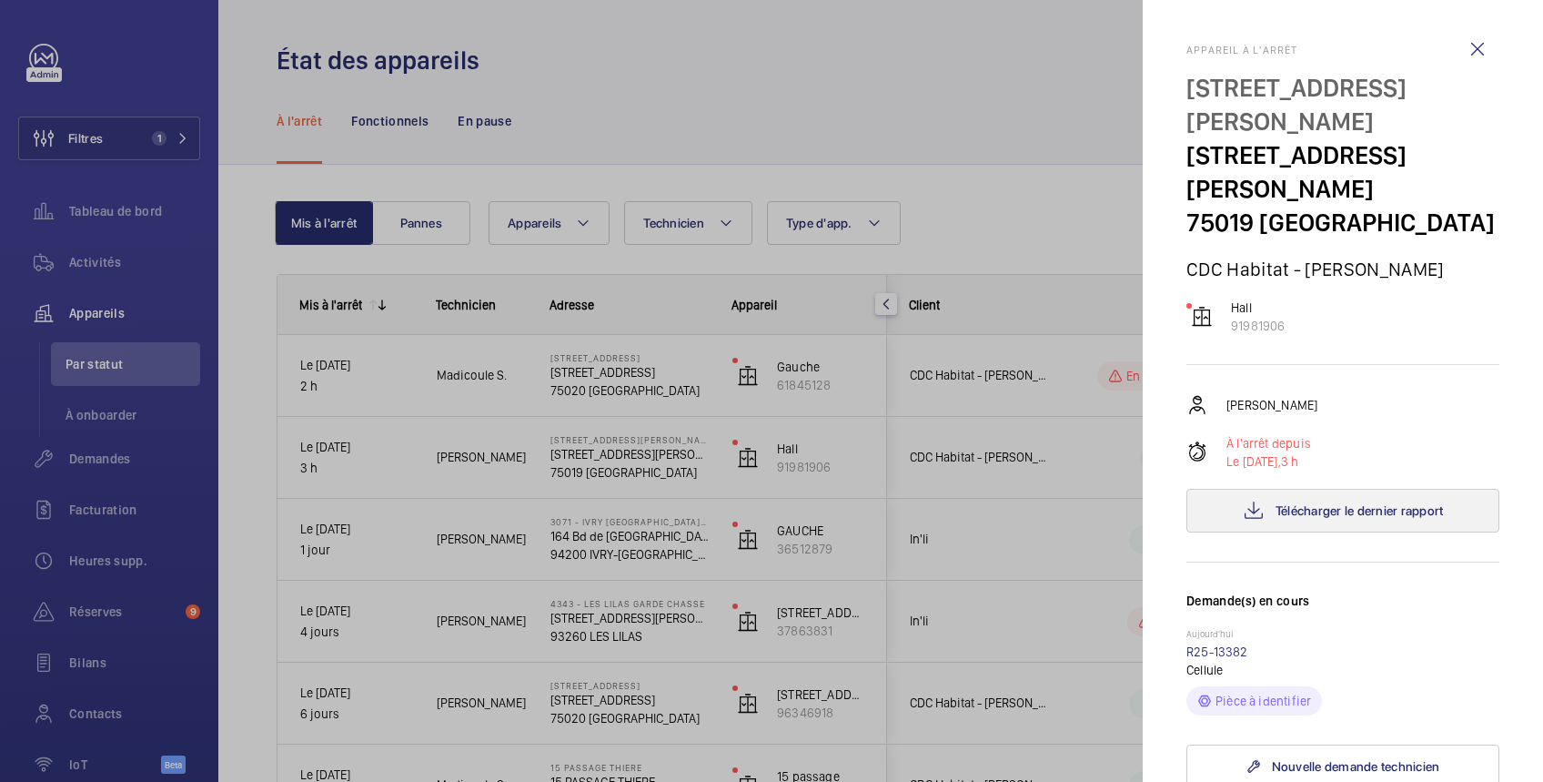
scroll to position [323, 0]
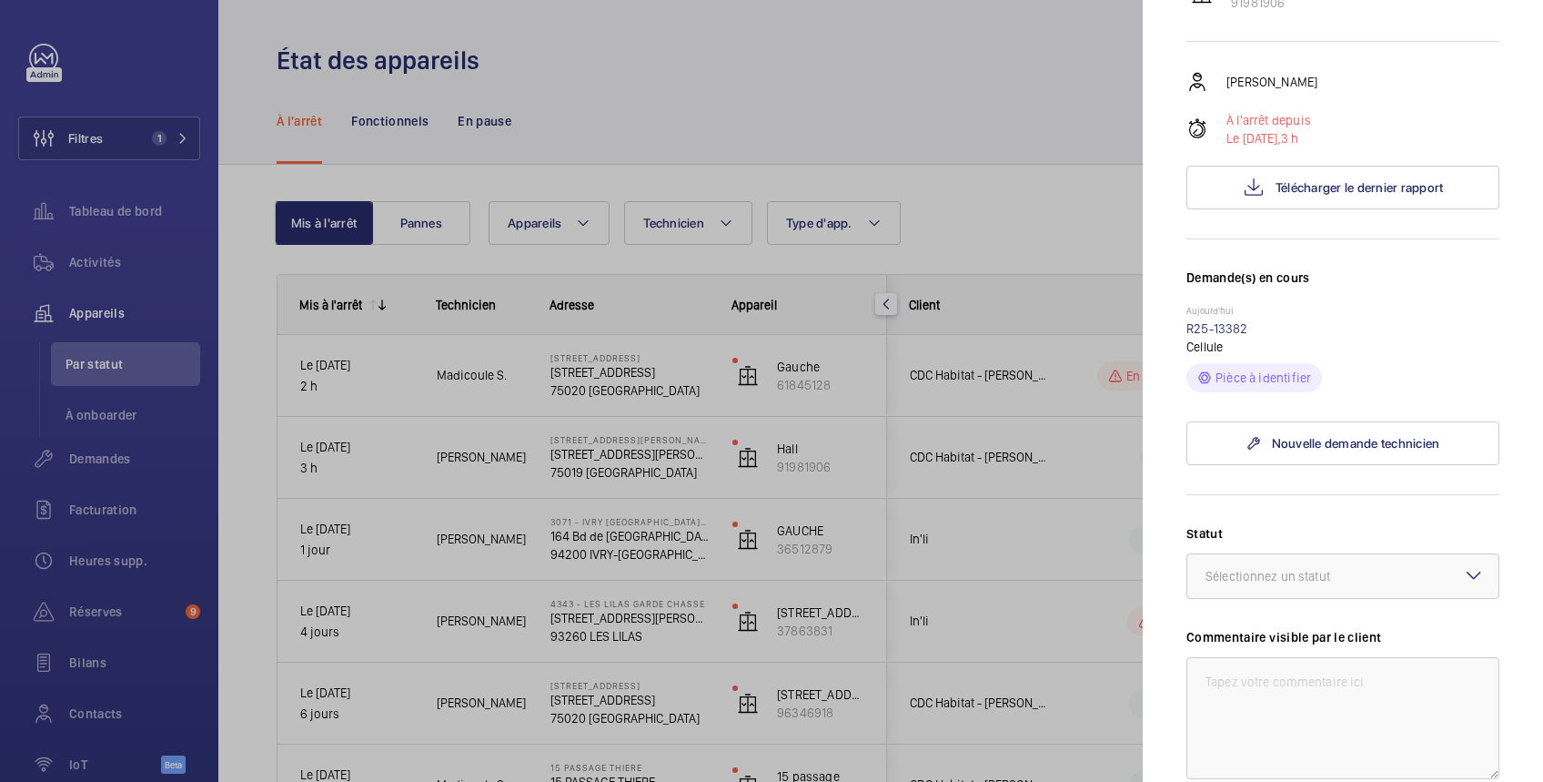
click at [924, 102] on div at bounding box center [771, 391] width 1543 height 782
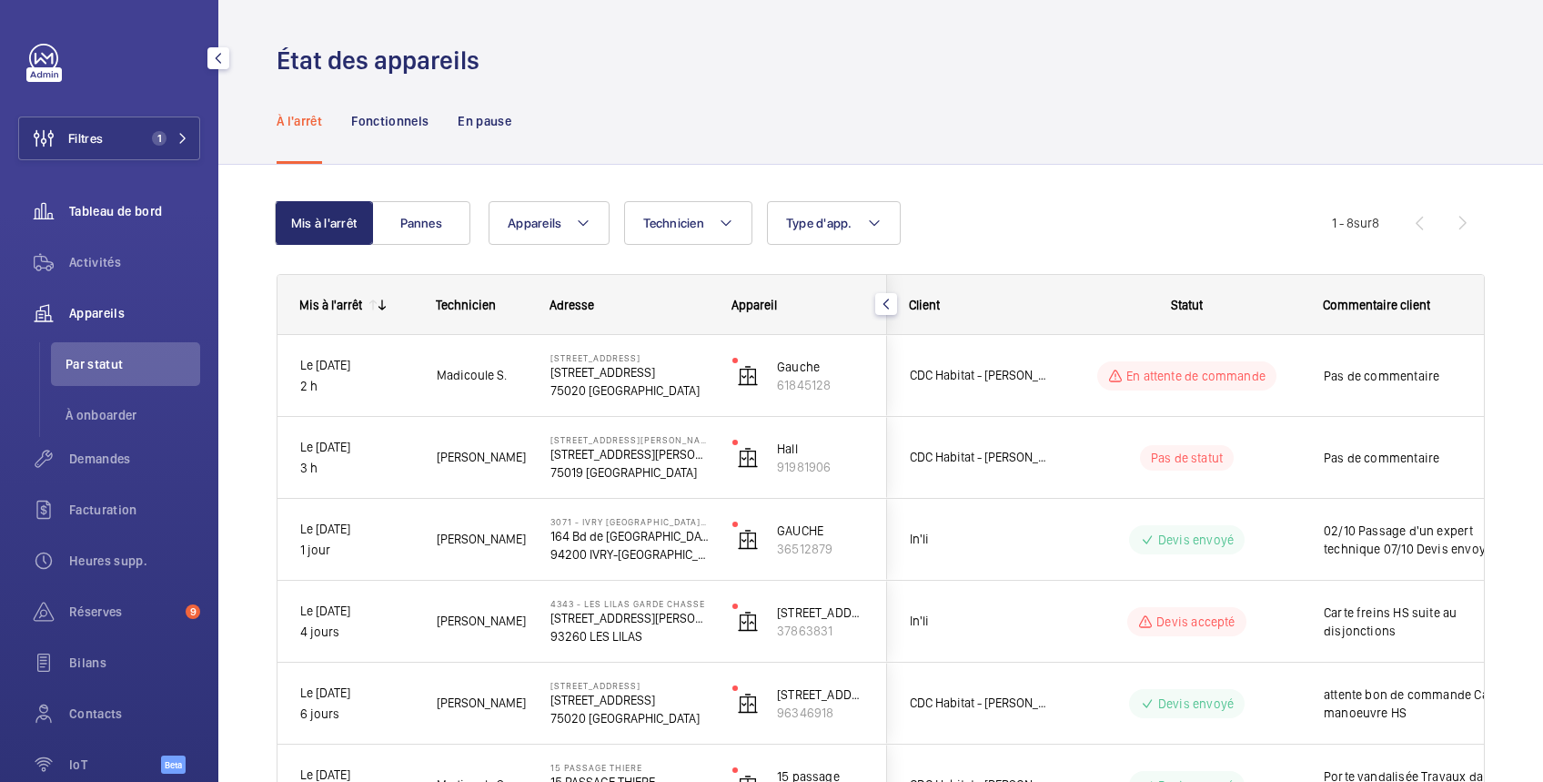
click at [158, 213] on span "Tableau de bord" at bounding box center [134, 211] width 131 height 18
